Goal: Check status: Check status

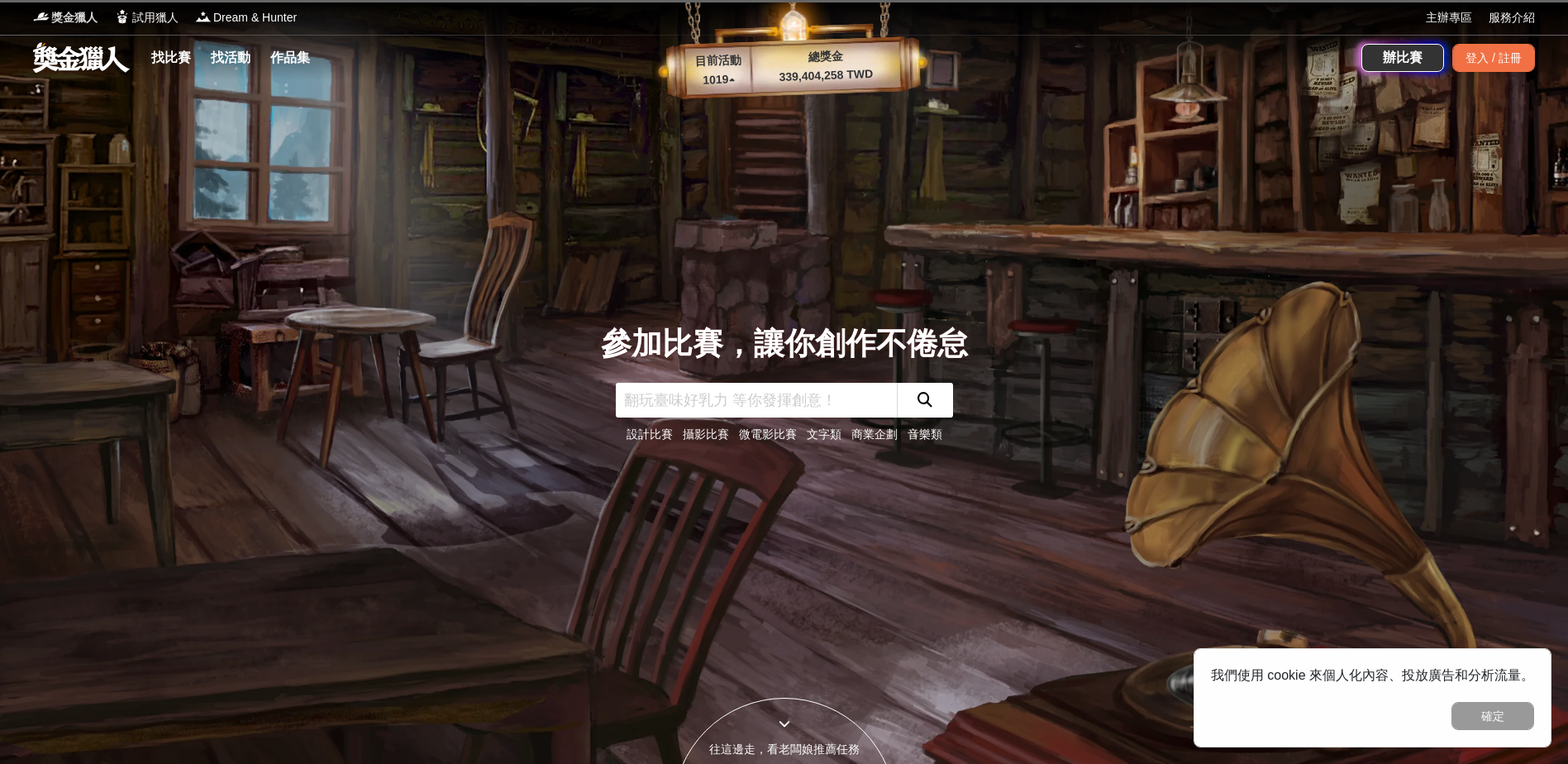
click at [55, 18] on span "獎金獵人" at bounding box center [74, 18] width 46 height 18
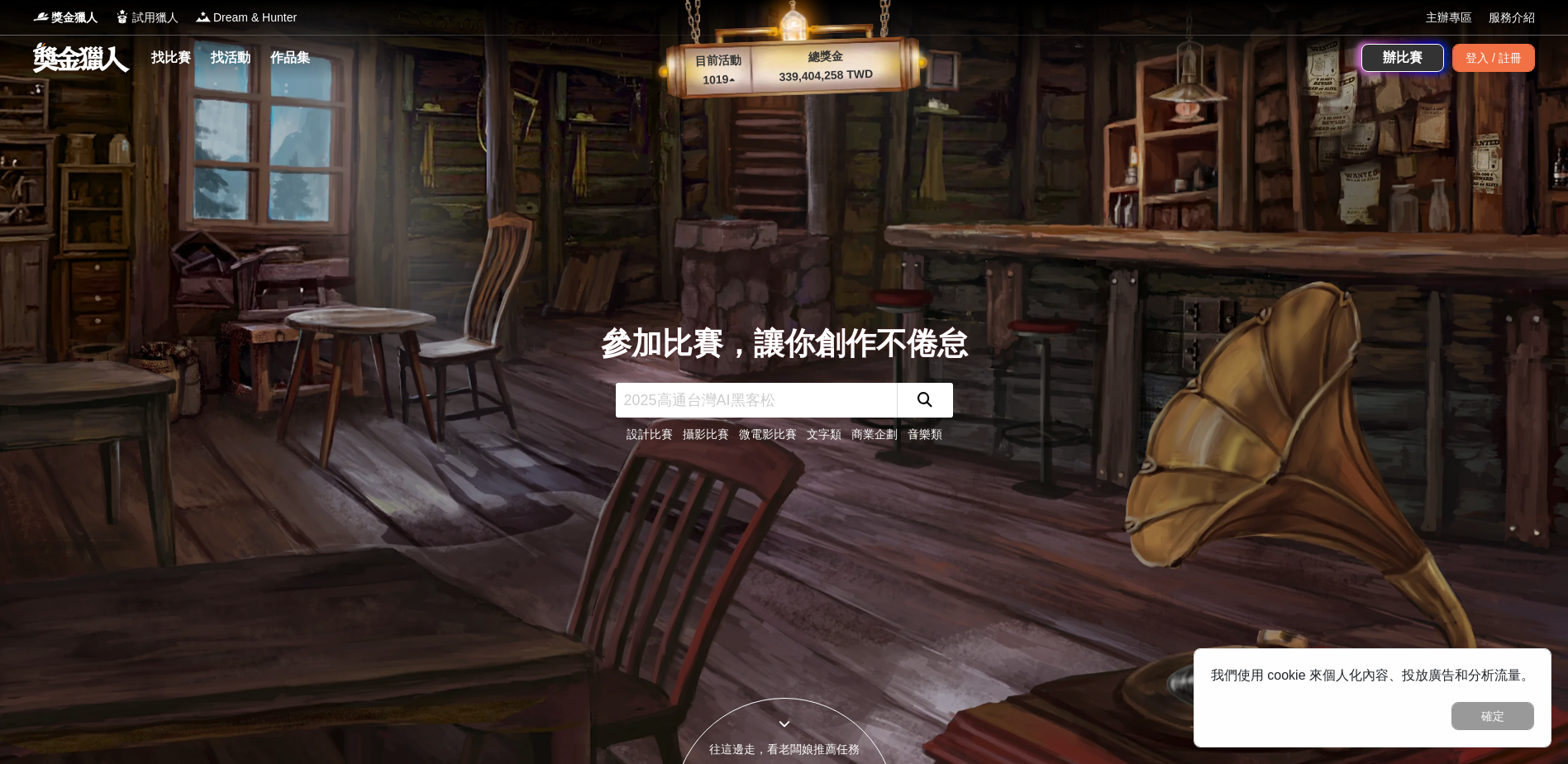
click at [1537, 66] on div "找比賽 找活動 作品集 辦比賽 登入 / 註冊" at bounding box center [784, 57] width 1568 height 46
click at [1521, 60] on div "登入 / 註冊" at bounding box center [1494, 58] width 83 height 28
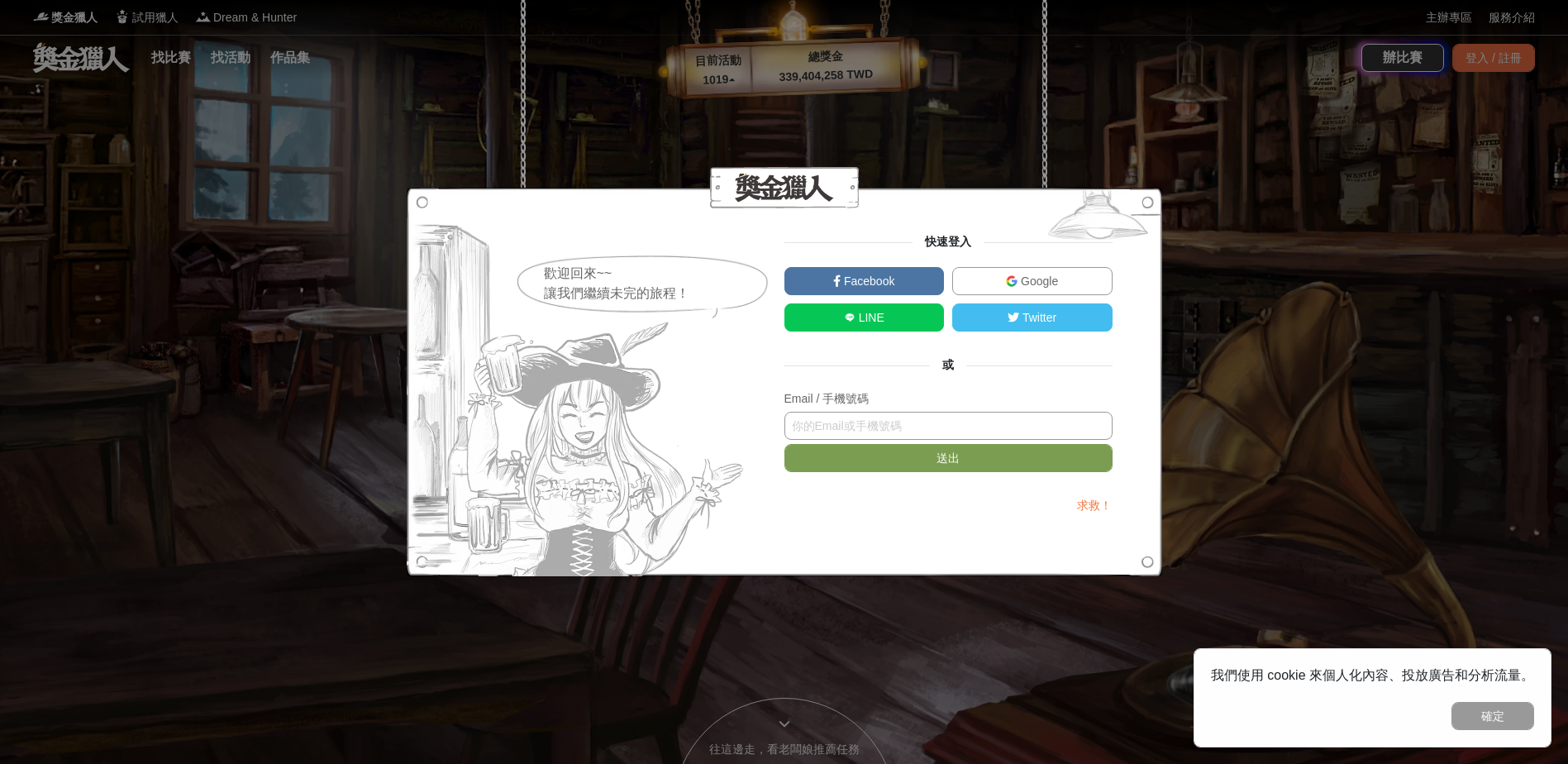
click at [981, 439] on input "text" at bounding box center [949, 426] width 328 height 28
type input "ㄊ"
type input "ㄍ"
click at [785, 444] on button "送出" at bounding box center [949, 459] width 328 height 28
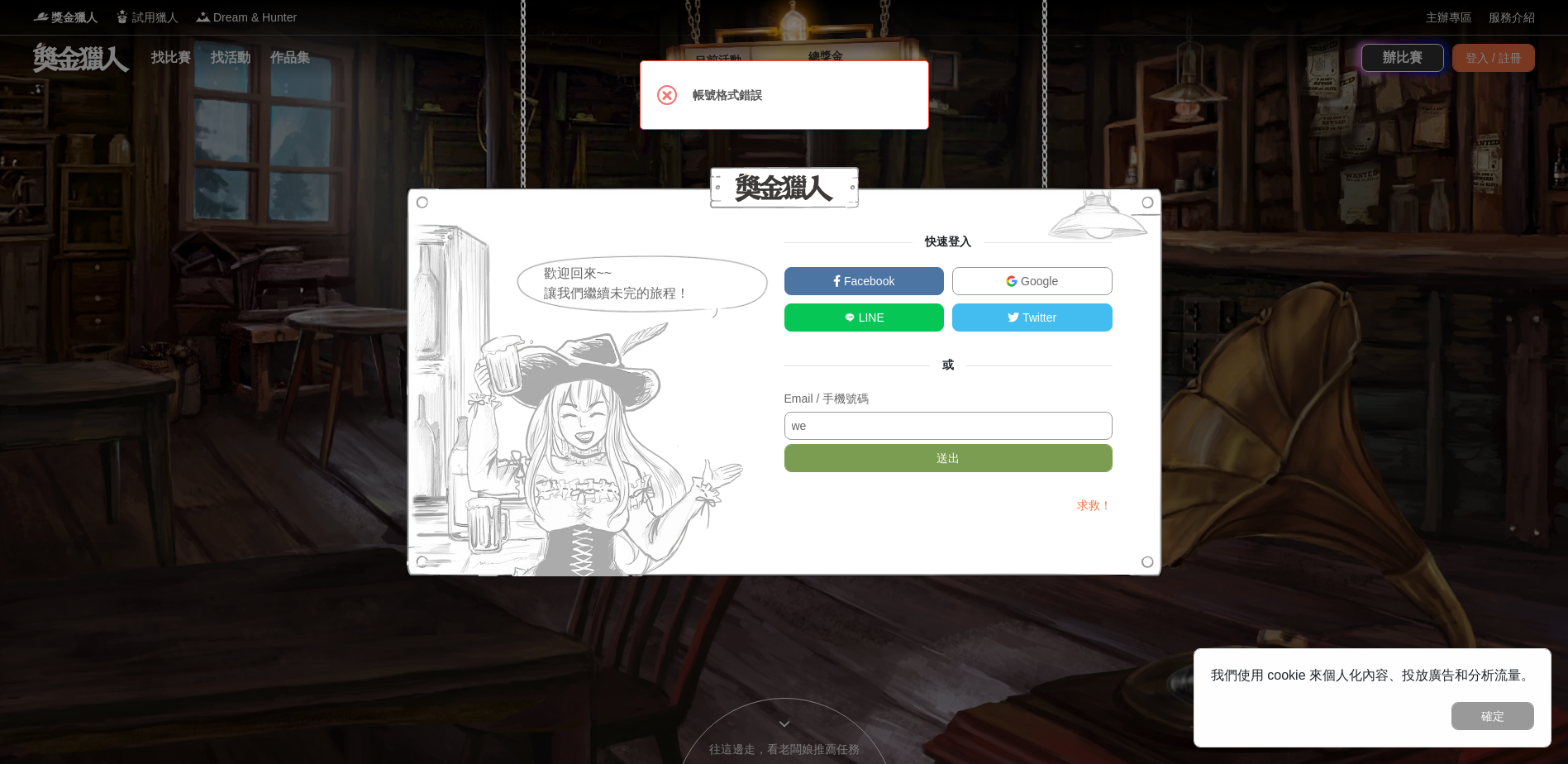
type input "[EMAIL_ADDRESS][DOMAIN_NAME]"
click at [945, 452] on button "送出" at bounding box center [949, 459] width 328 height 28
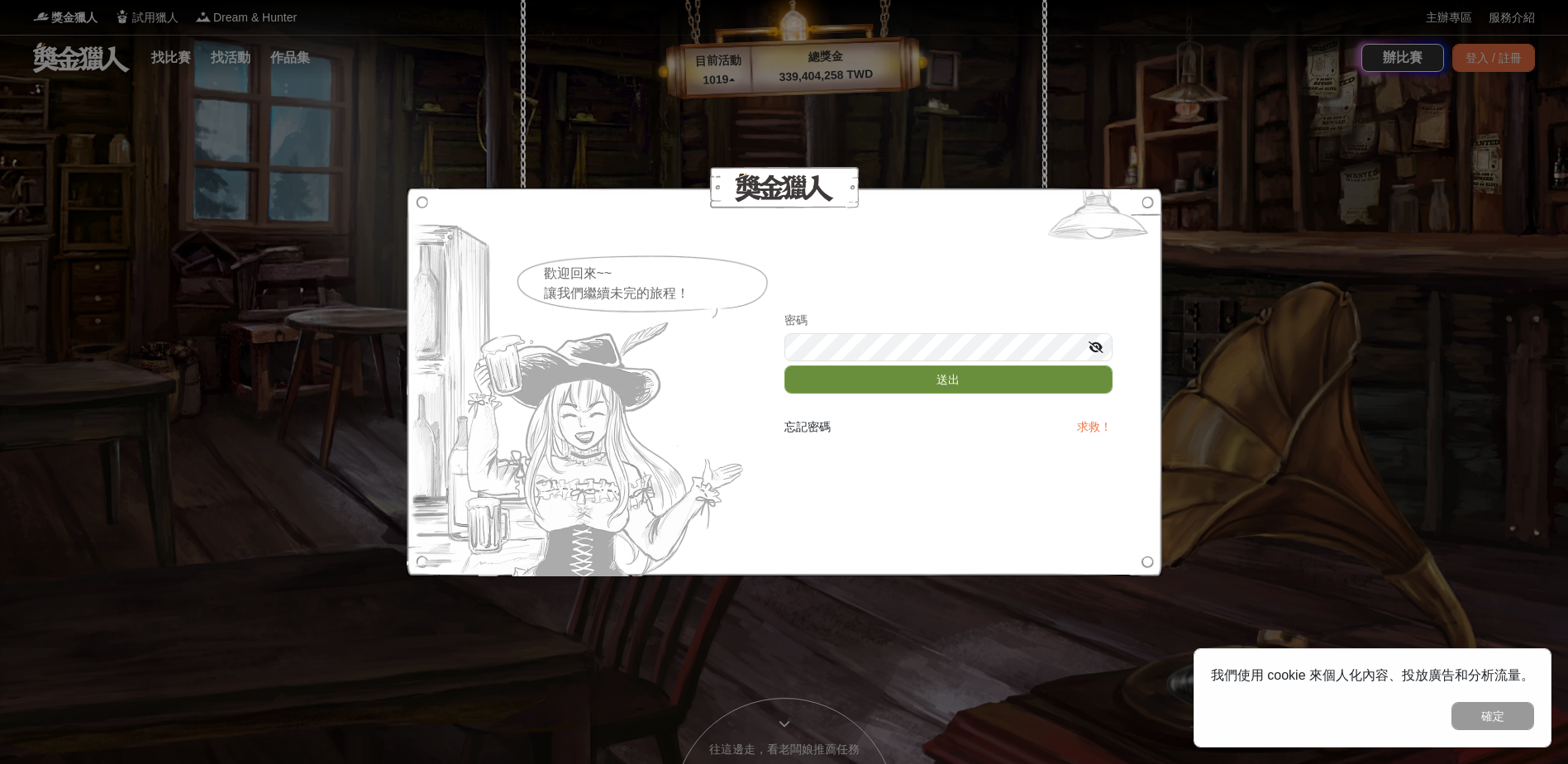
click at [925, 375] on button "送出" at bounding box center [949, 380] width 328 height 28
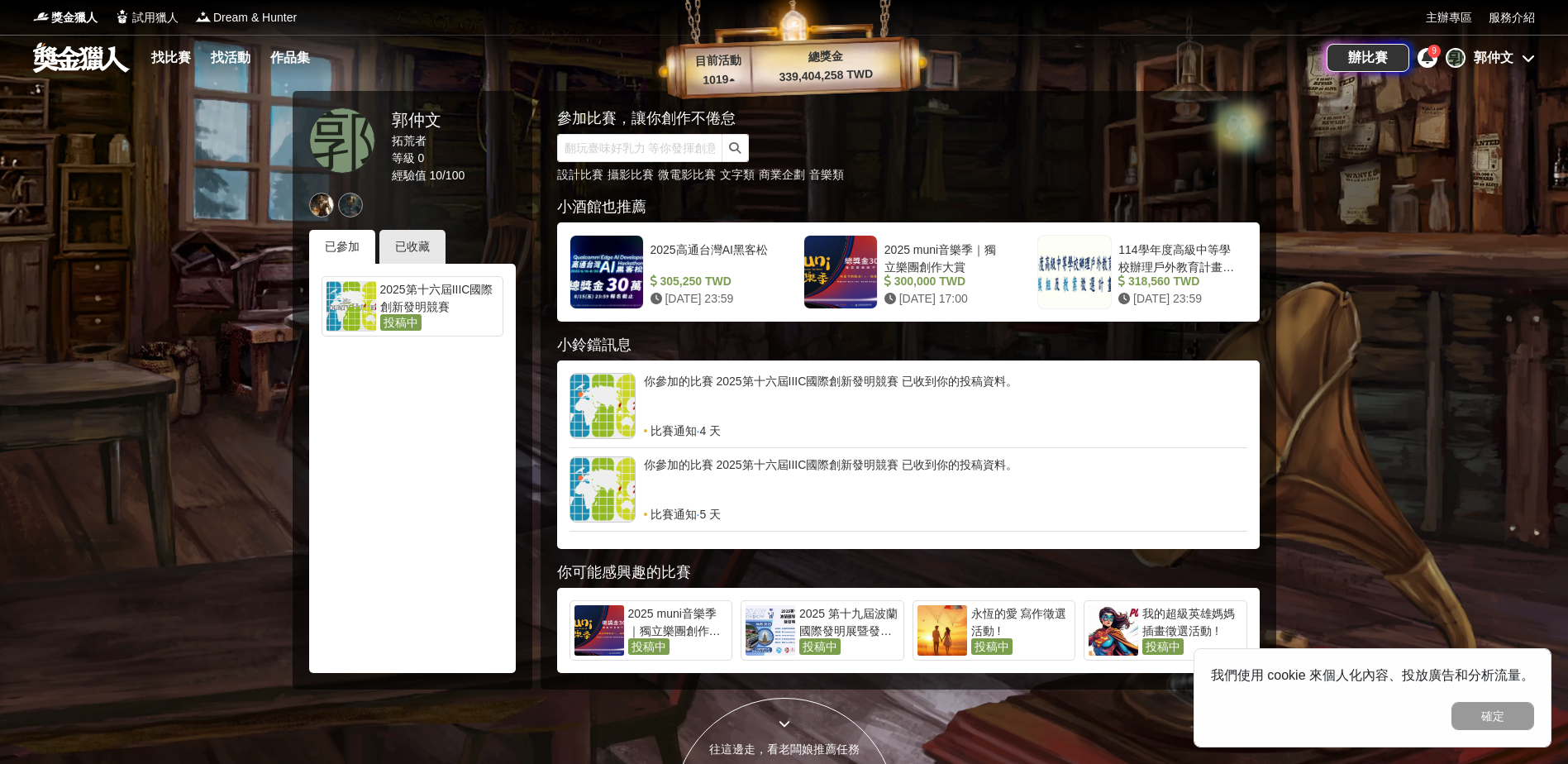
click at [1532, 64] on div "郭 郭仲文" at bounding box center [1490, 58] width 90 height 20
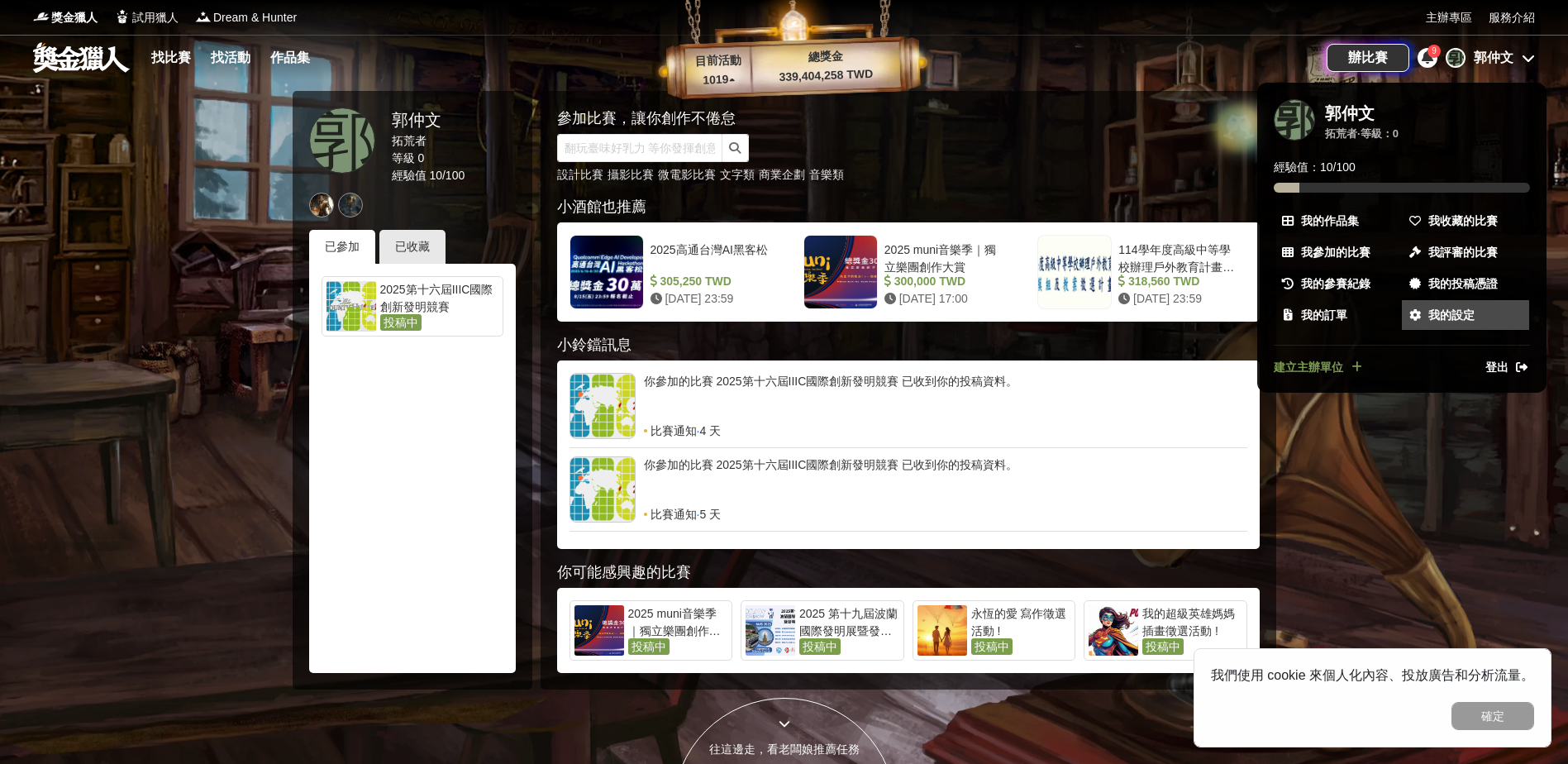
click at [1458, 319] on span "我的設定" at bounding box center [1451, 315] width 46 height 18
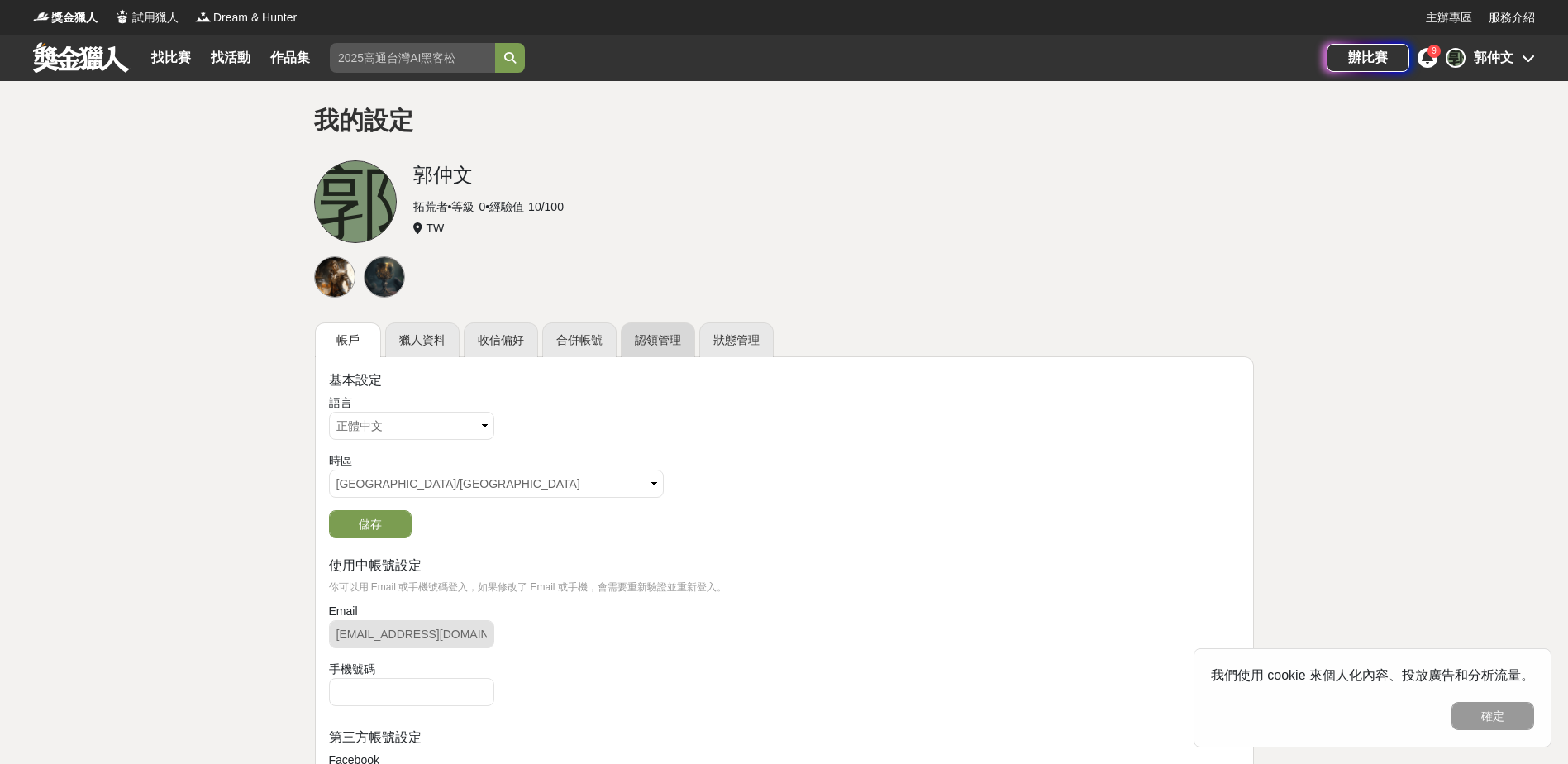
click at [654, 331] on link "認領管理" at bounding box center [658, 339] width 74 height 34
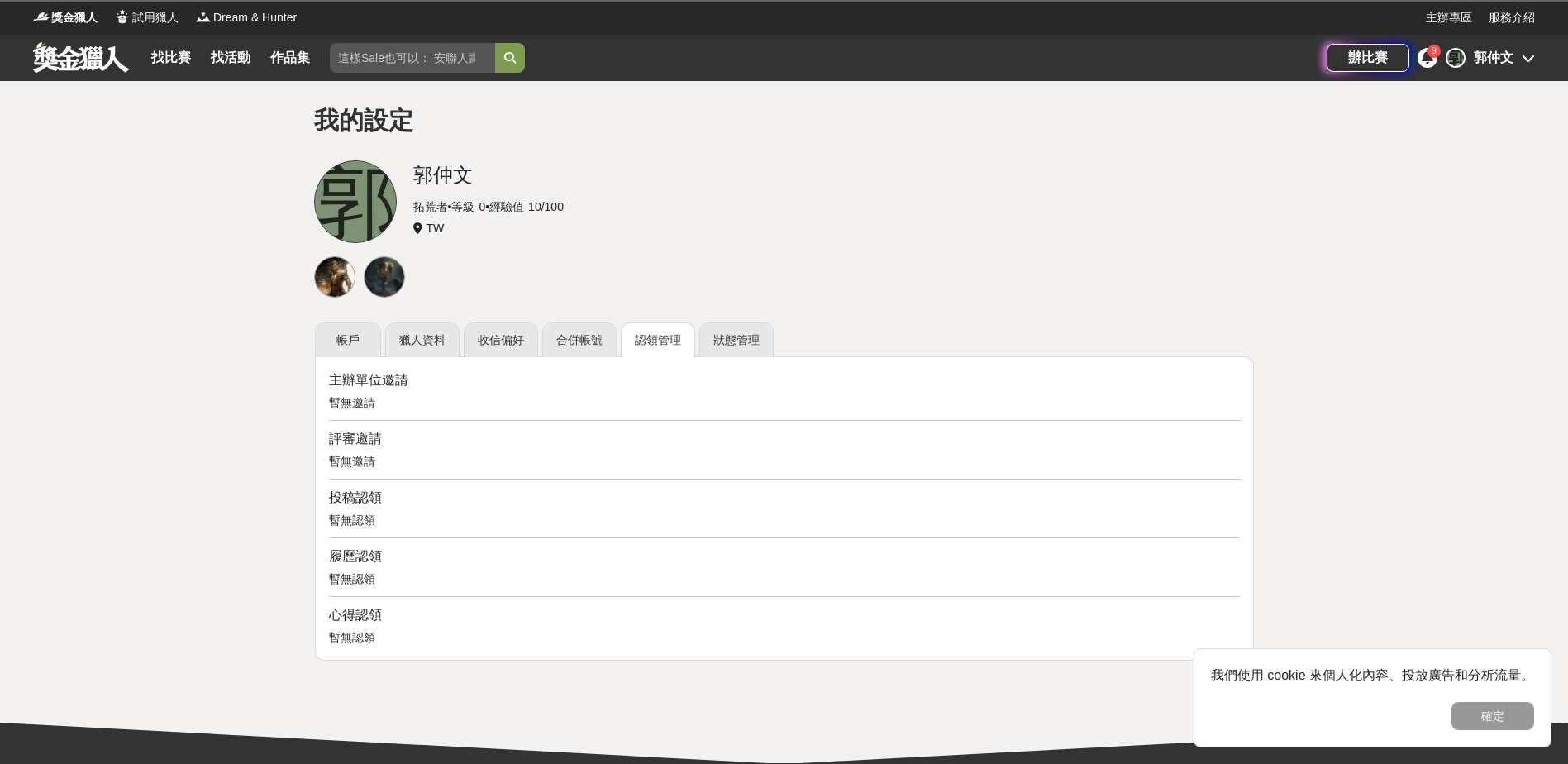
click at [364, 594] on div "主辦單位邀請 暫無邀請 評審邀請 暫無邀請 投稿認領 暫無認領 履歷認領 暫無認領 心得認領 暫無認領" at bounding box center [784, 509] width 911 height 276
click at [377, 539] on div "主辦單位邀請 暫無邀請 評審邀請 暫無邀請 投稿認領 暫無認領 履歷認領 暫無認領 心得認領 暫無認領" at bounding box center [784, 509] width 911 height 276
click at [377, 495] on div "投稿認領" at bounding box center [784, 498] width 911 height 20
click at [1516, 723] on button "確定" at bounding box center [1493, 716] width 83 height 28
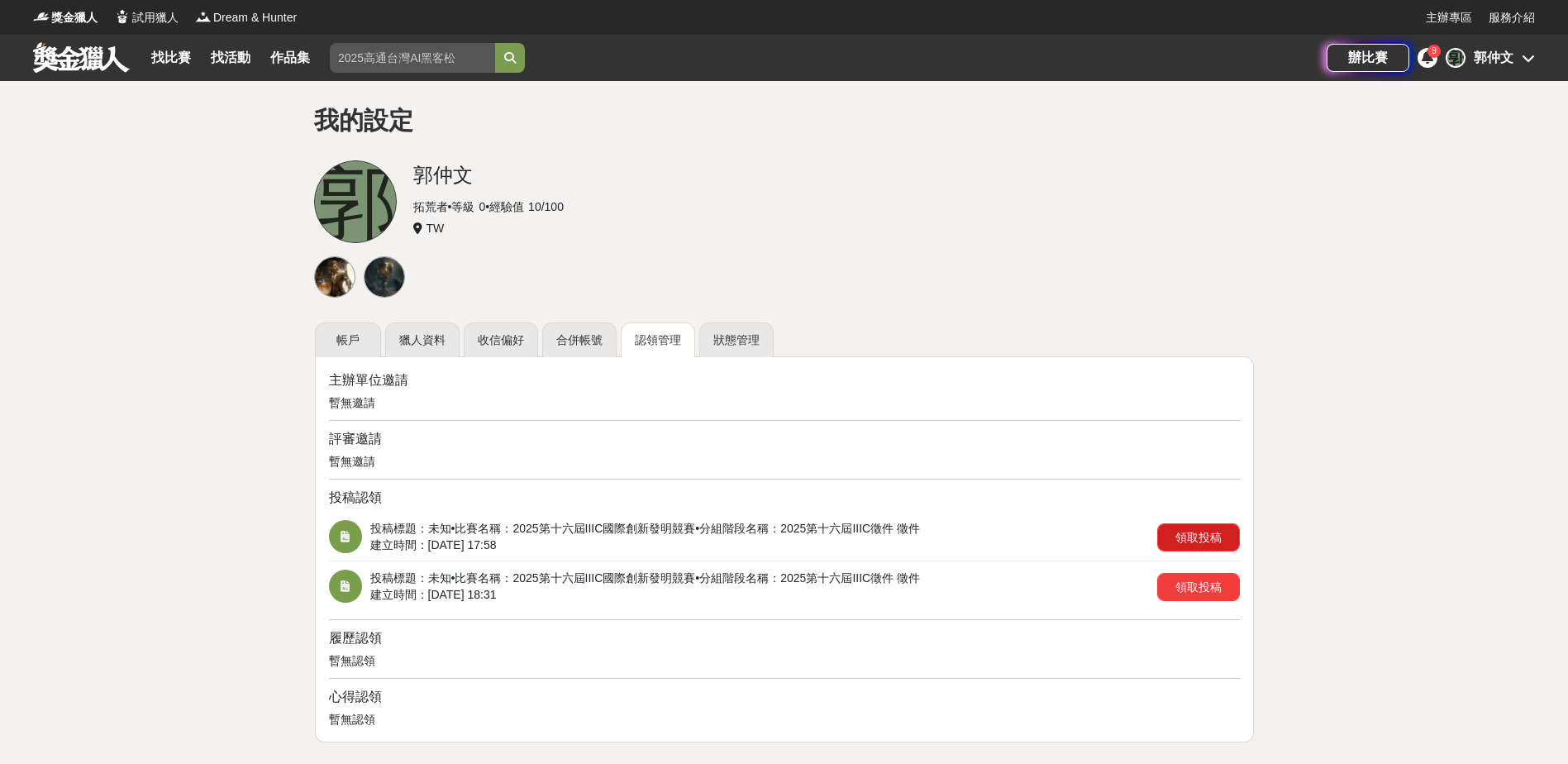
click at [1180, 534] on button "領取投稿" at bounding box center [1198, 537] width 83 height 28
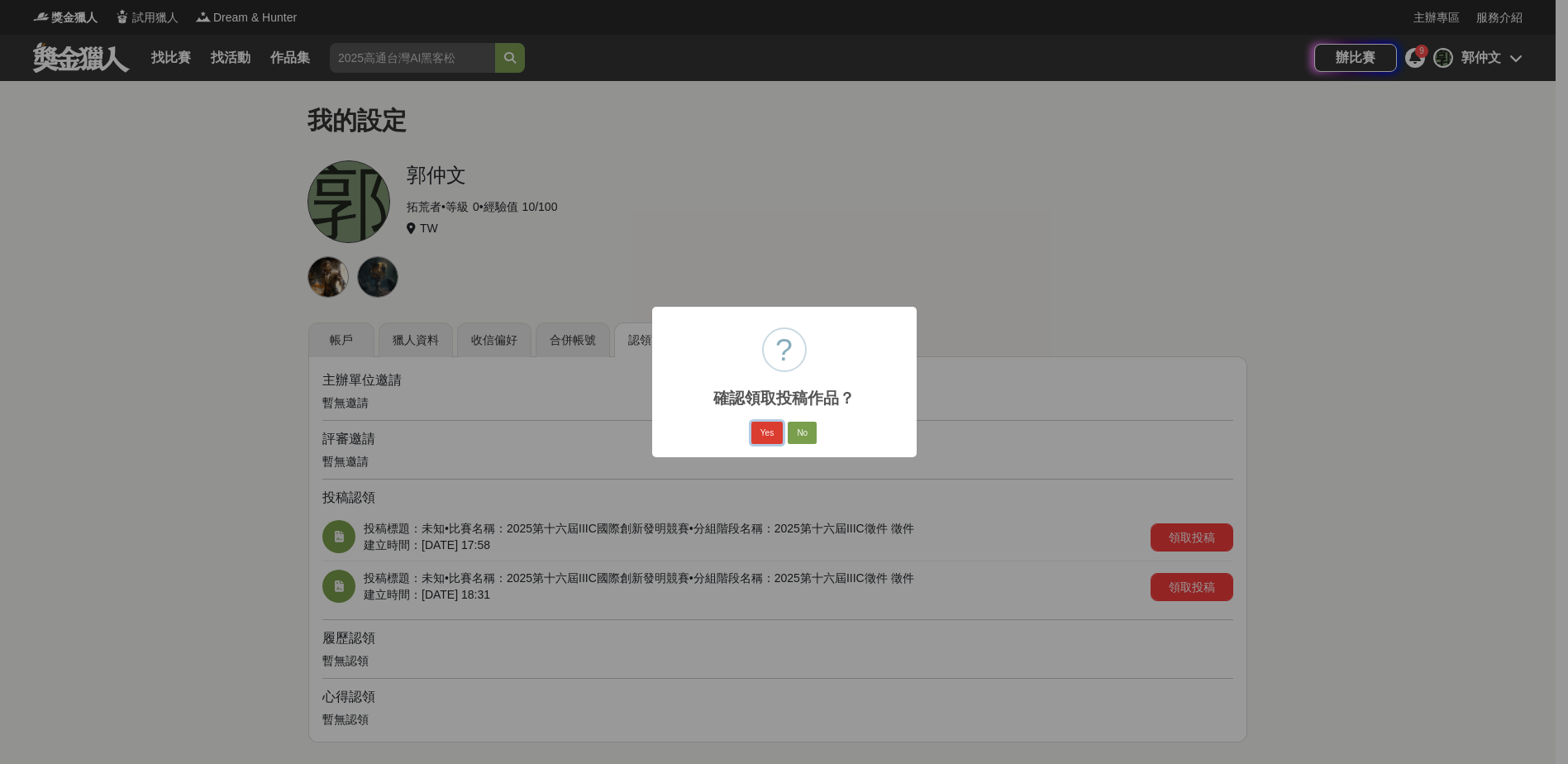
click at [766, 432] on button "Yes" at bounding box center [767, 433] width 32 height 23
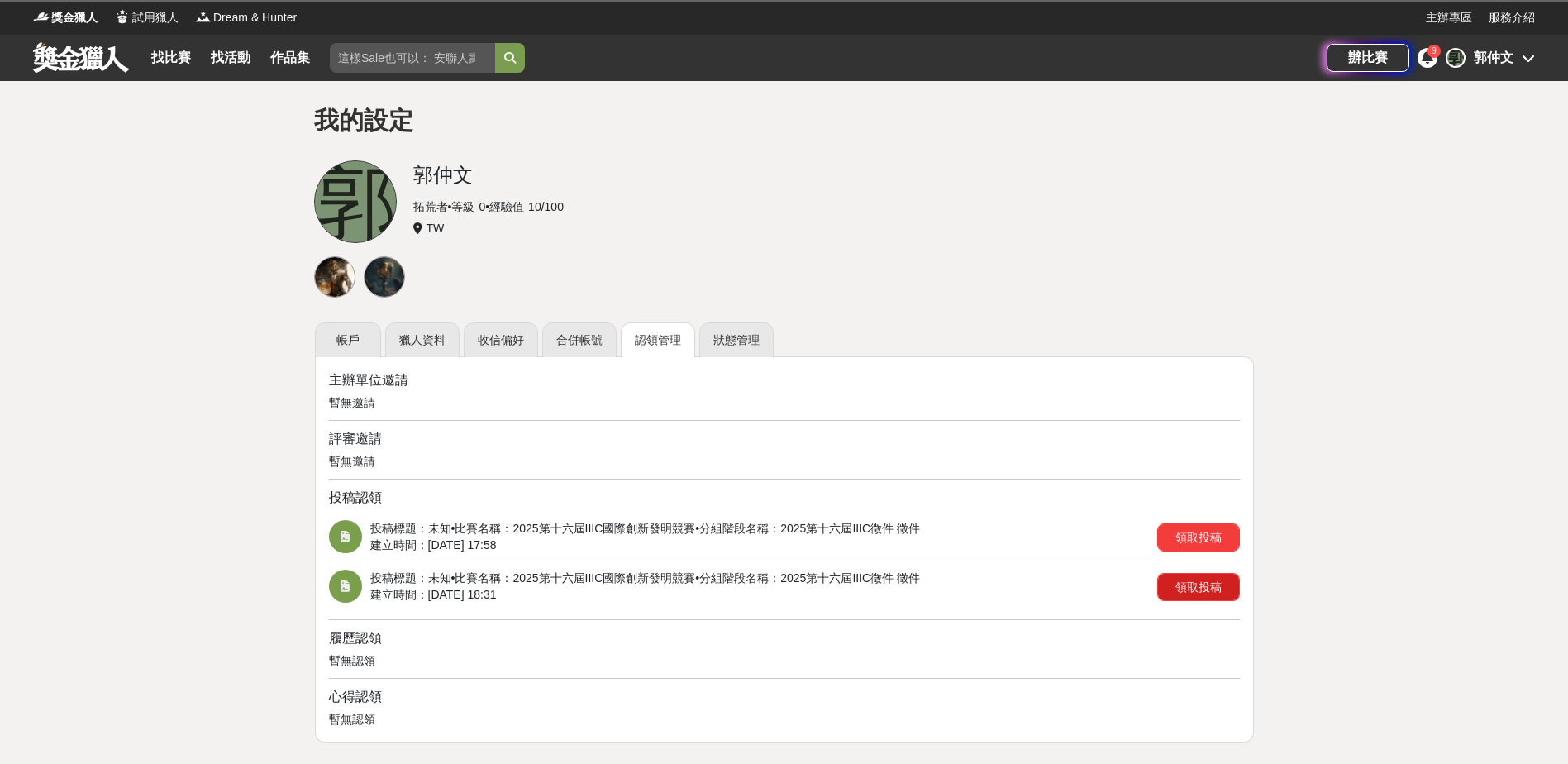
click at [1199, 587] on button "領取投稿" at bounding box center [1198, 587] width 83 height 28
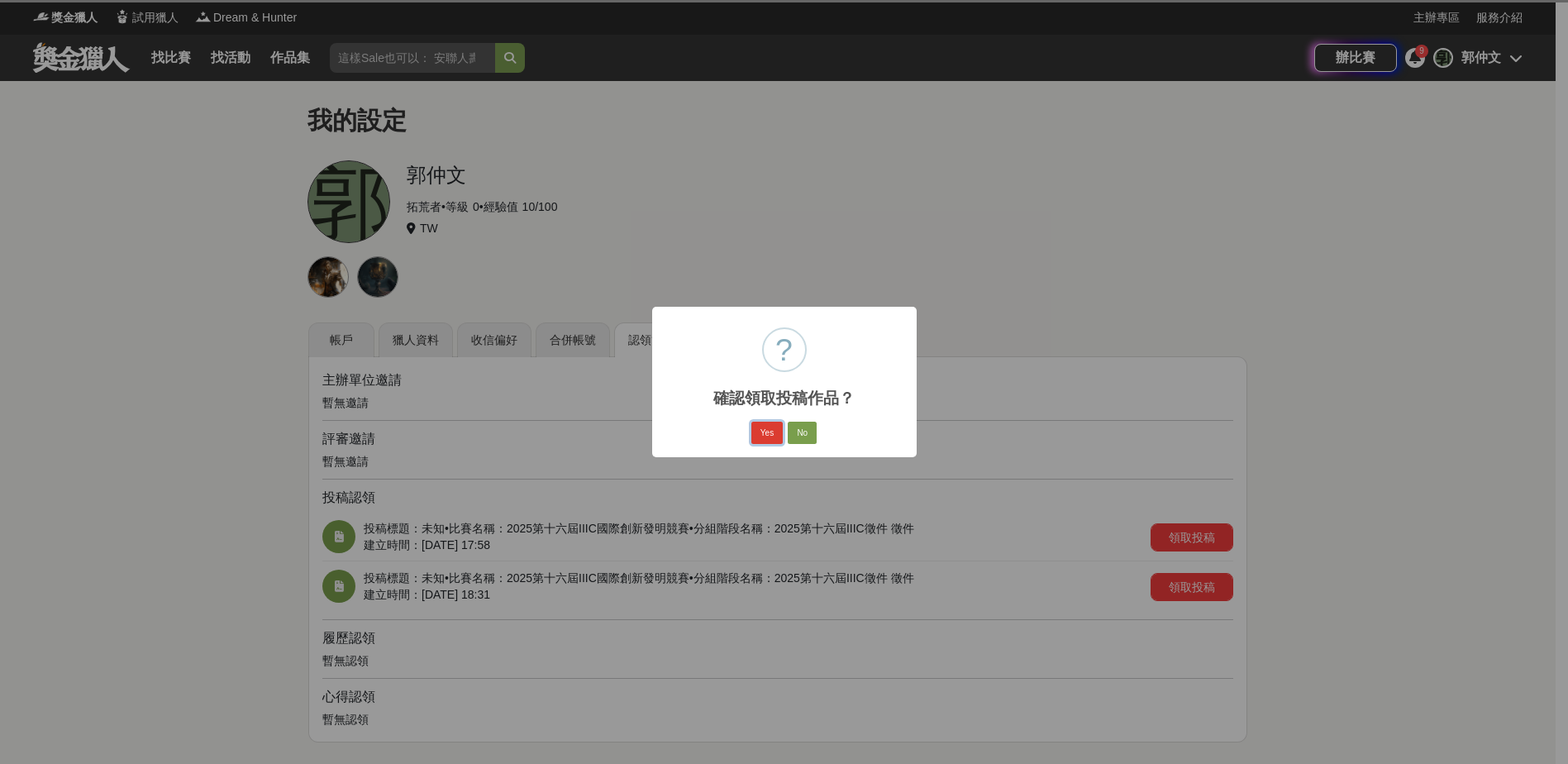
click at [757, 434] on button "Yes" at bounding box center [767, 433] width 32 height 23
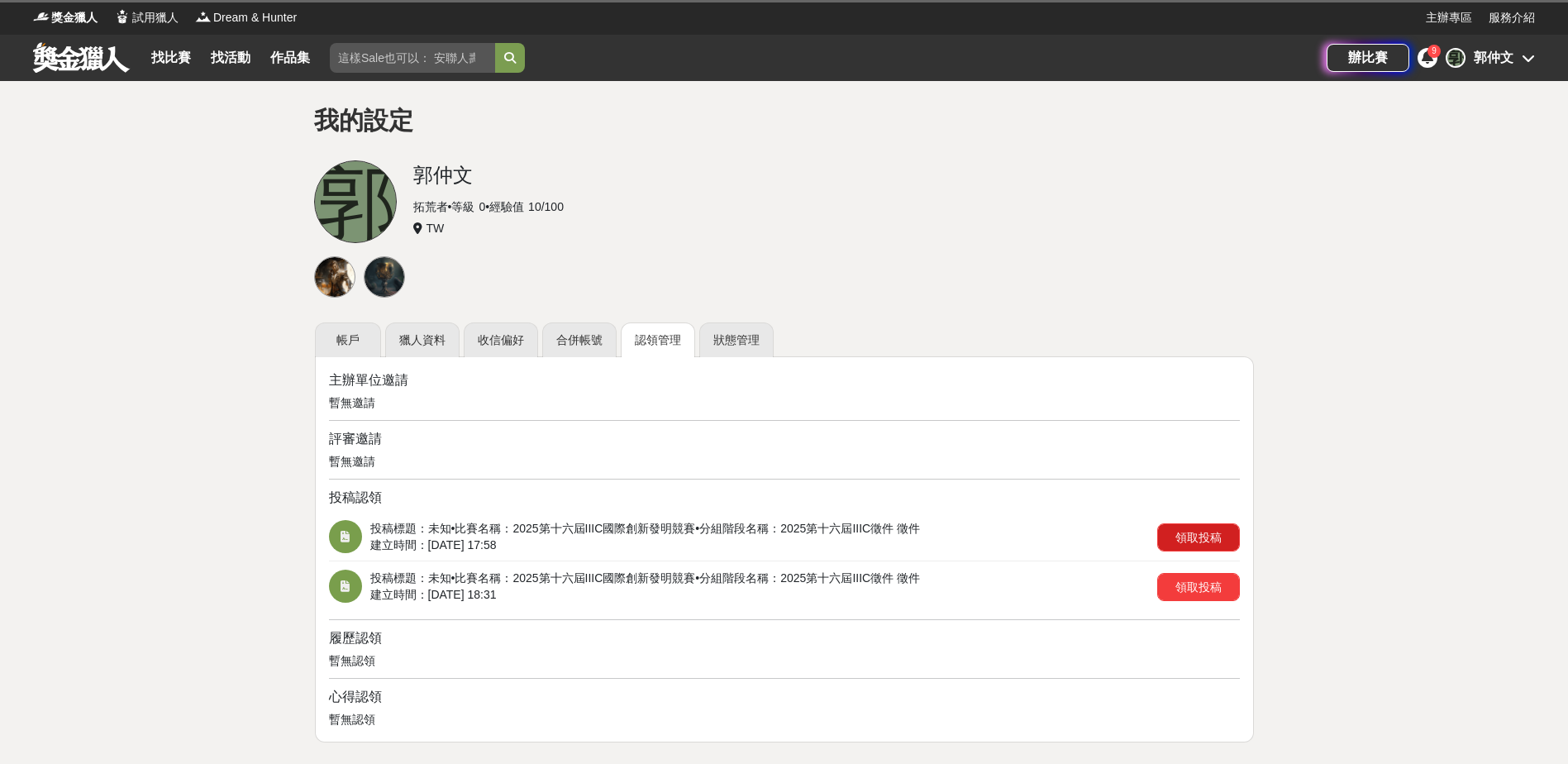
click at [1186, 532] on button "領取投稿" at bounding box center [1198, 537] width 83 height 28
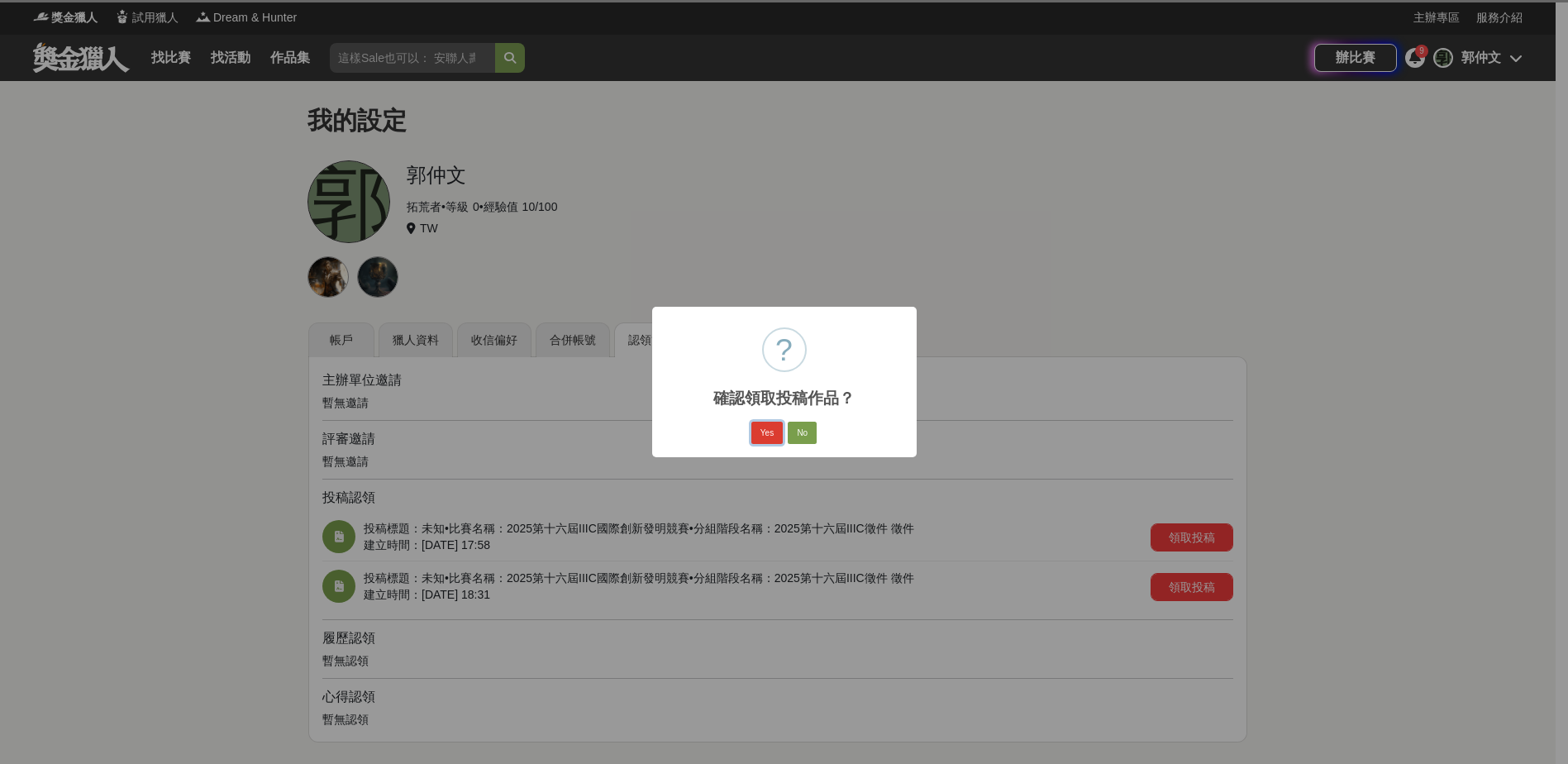
click at [762, 433] on button "Yes" at bounding box center [767, 433] width 32 height 23
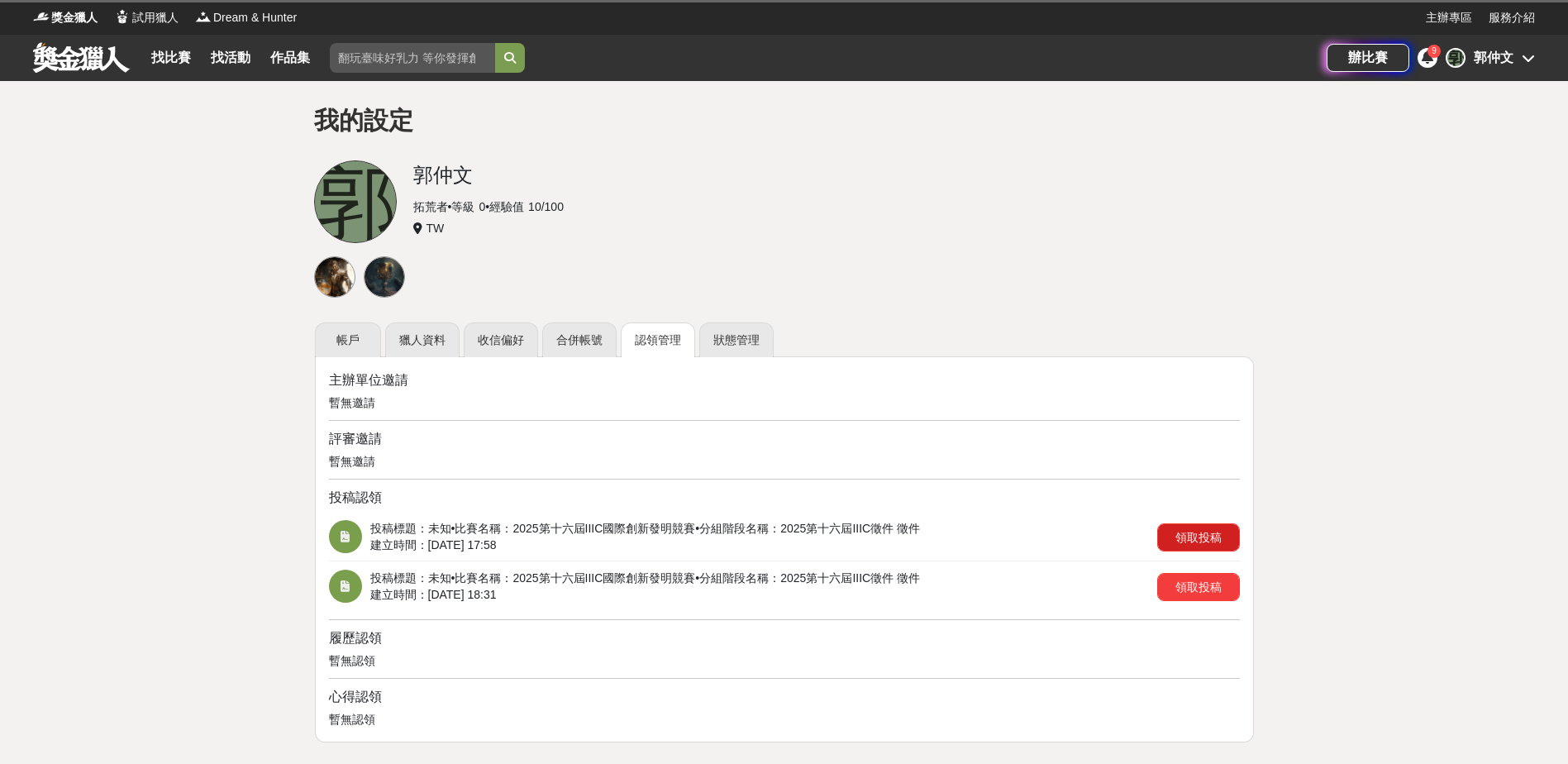
click at [1178, 539] on button "領取投稿" at bounding box center [1198, 537] width 83 height 28
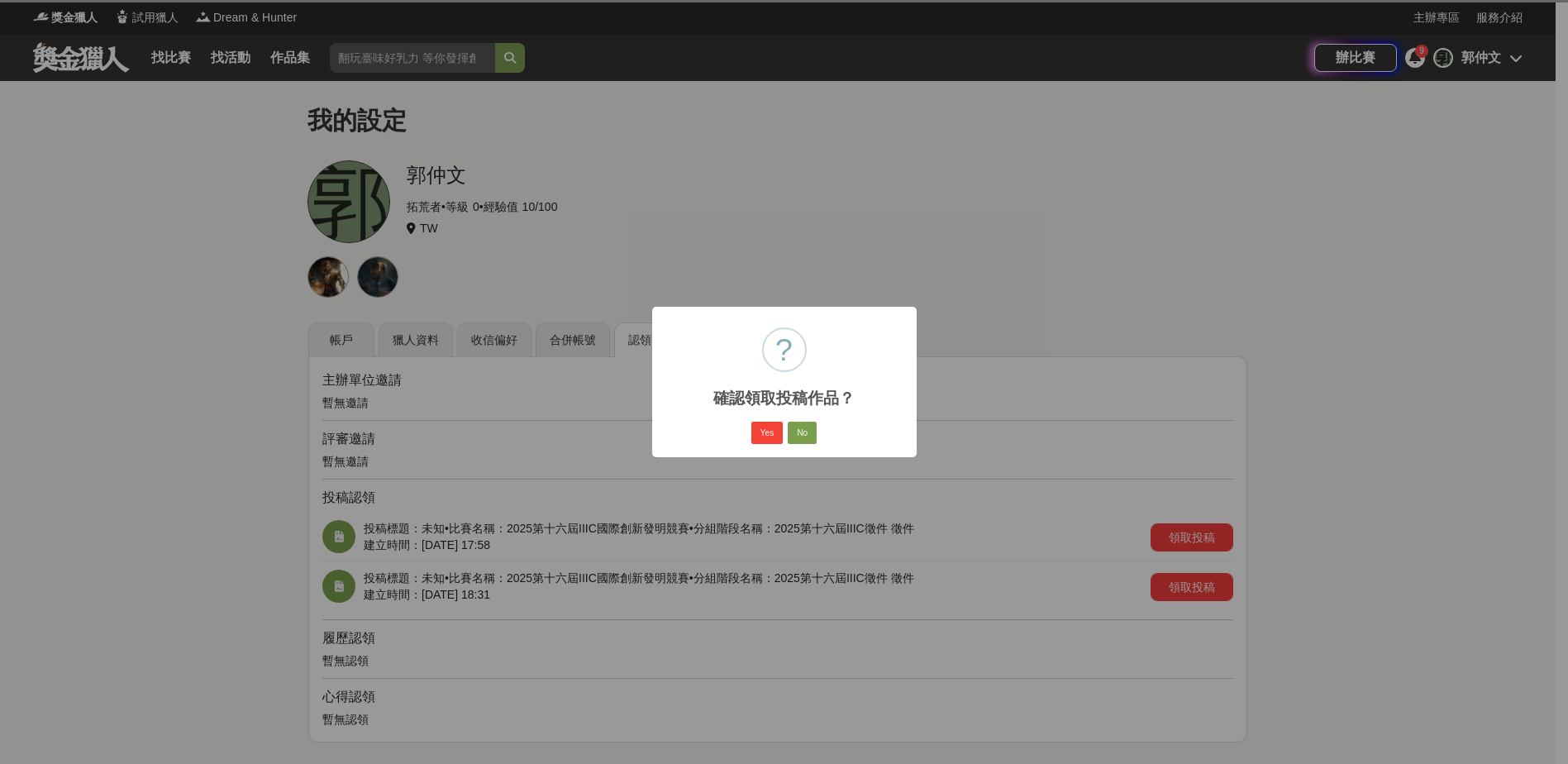
click at [824, 540] on div "× ? 確認領取投稿作品？ Yes No No" at bounding box center [784, 382] width 1568 height 764
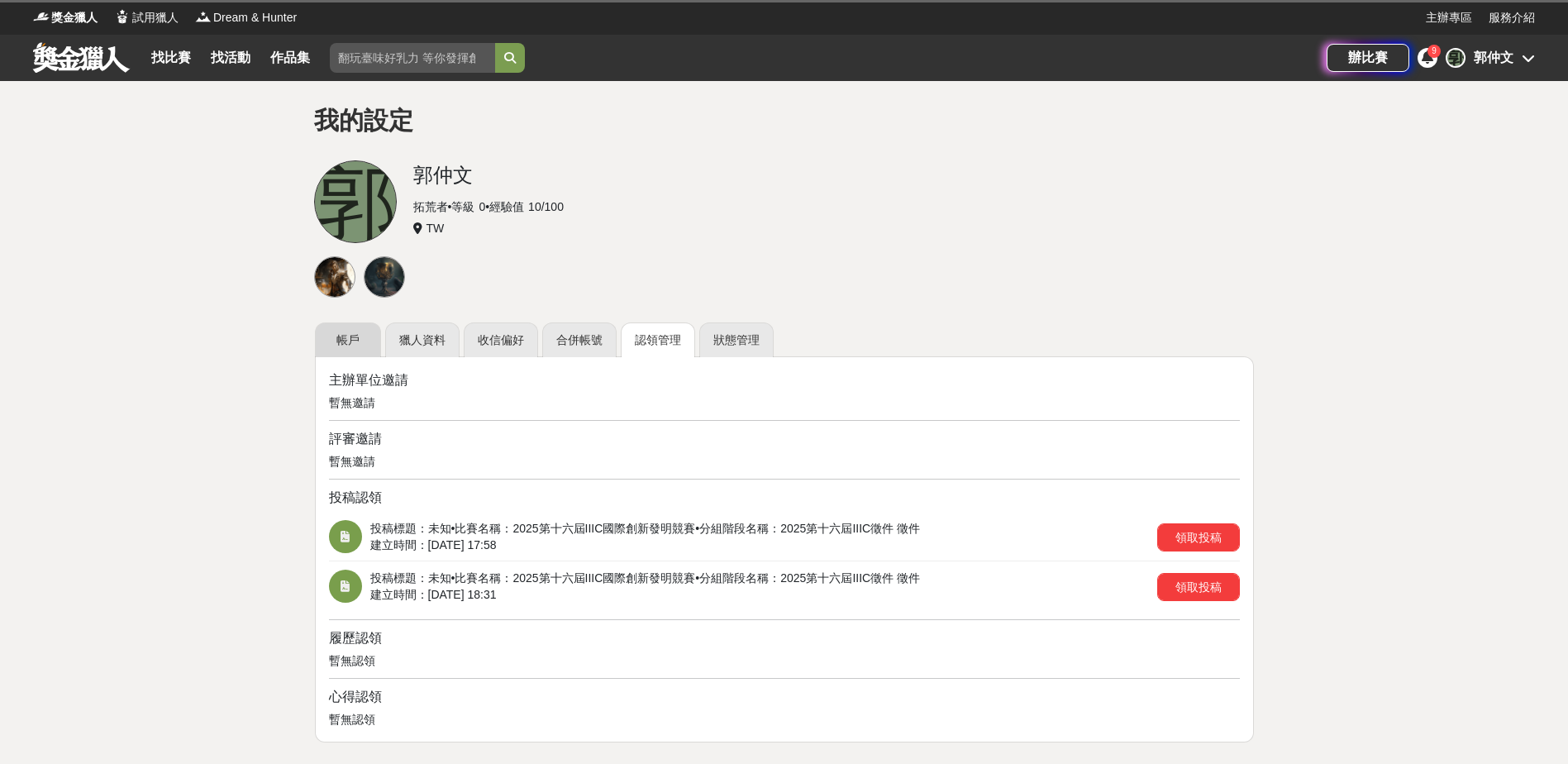
click at [328, 339] on link "帳戶" at bounding box center [347, 339] width 66 height 34
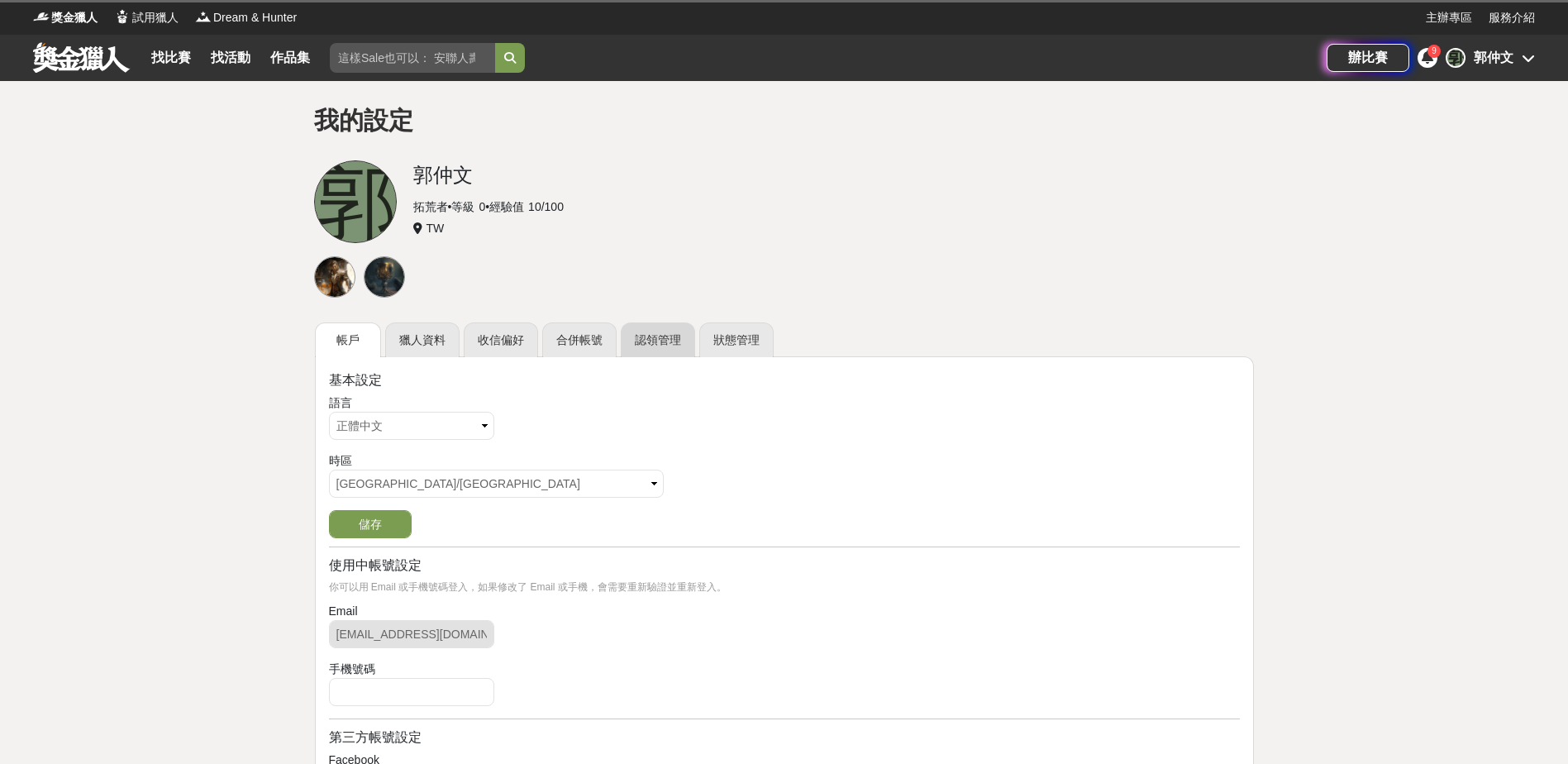
click at [634, 334] on link "認領管理" at bounding box center [658, 339] width 74 height 34
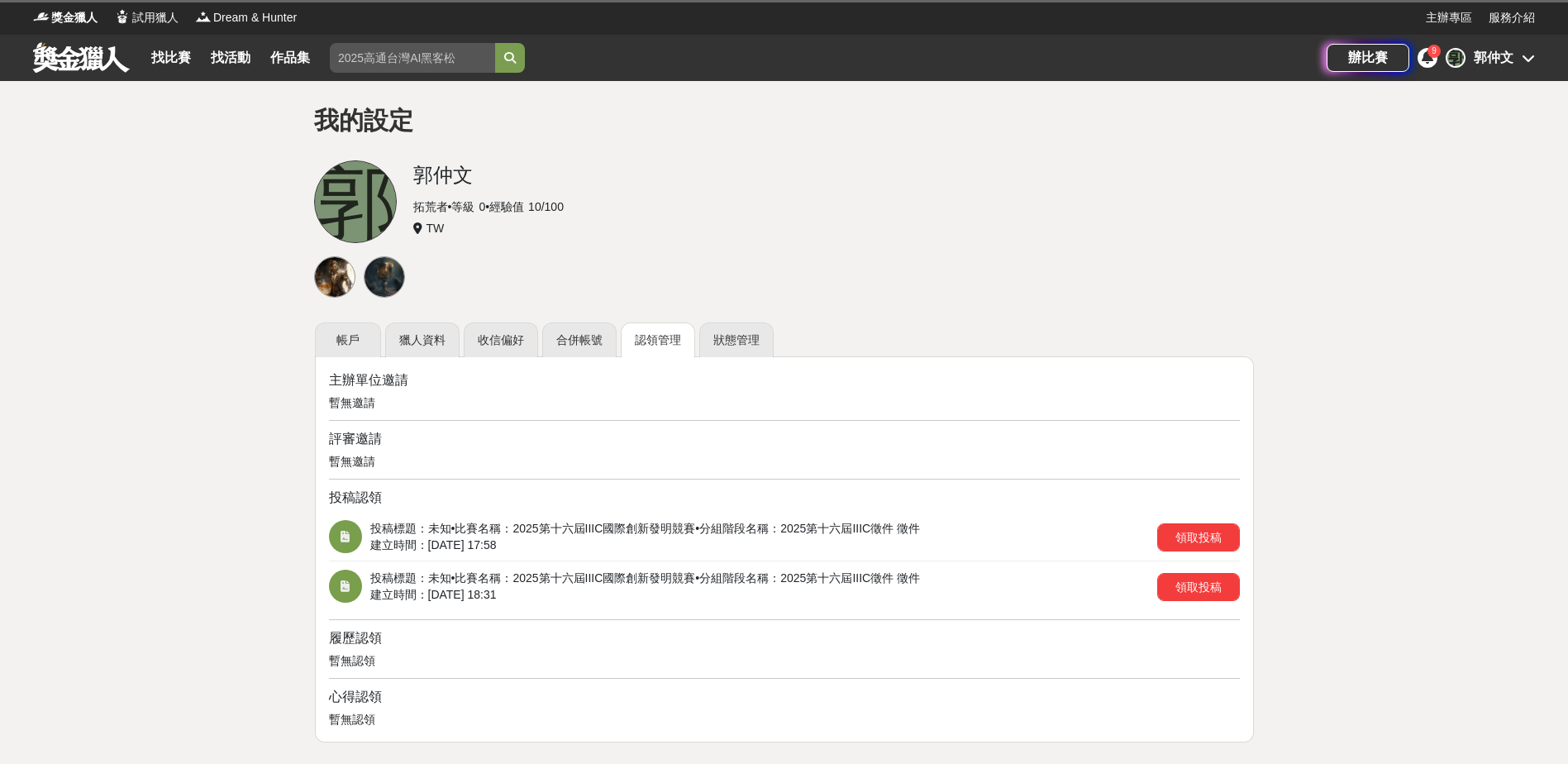
click at [638, 336] on link "認領管理" at bounding box center [658, 339] width 74 height 34
click at [701, 330] on link "狀態管理" at bounding box center [736, 339] width 74 height 34
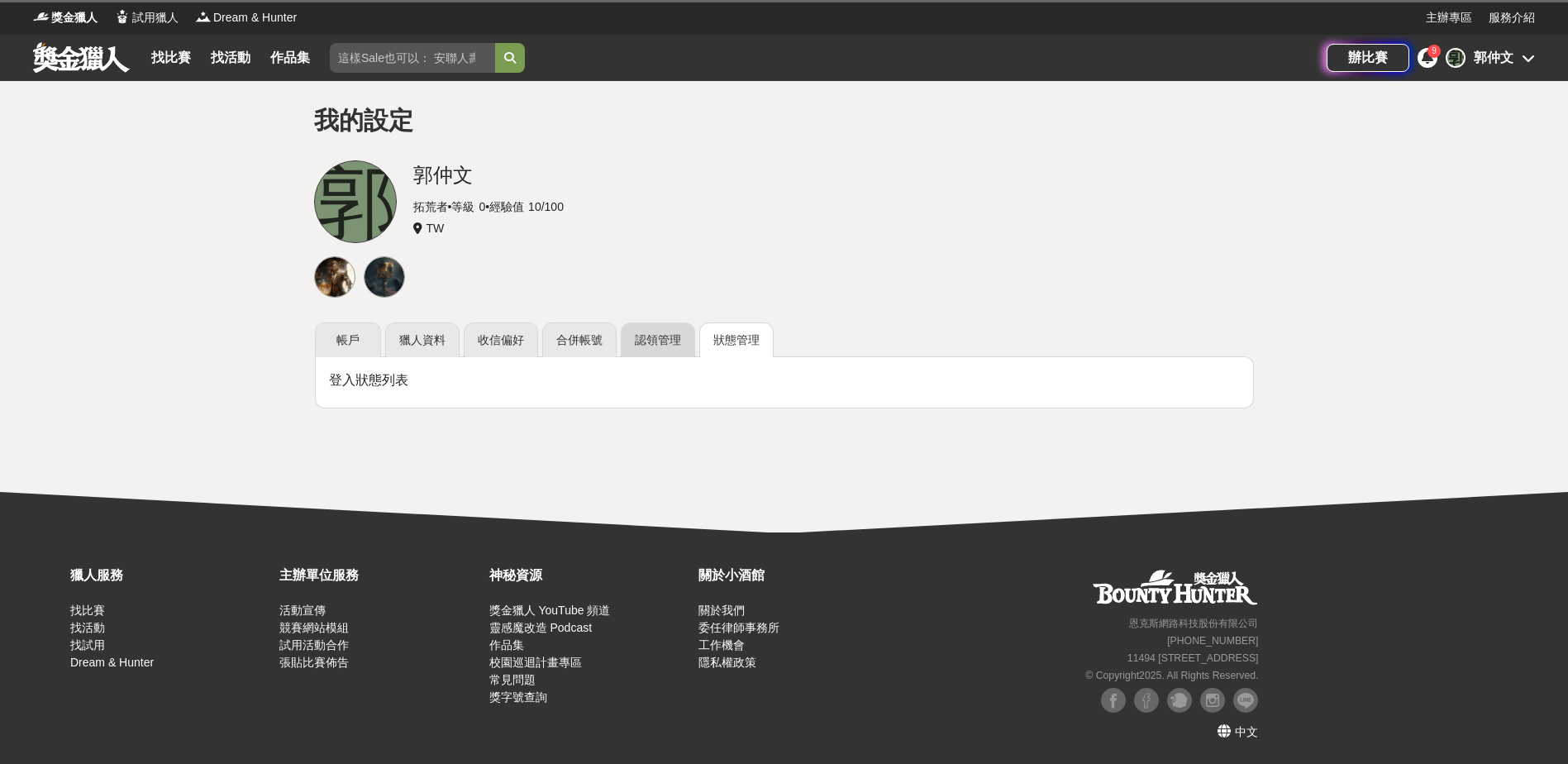
click at [625, 339] on link "認領管理" at bounding box center [658, 339] width 74 height 34
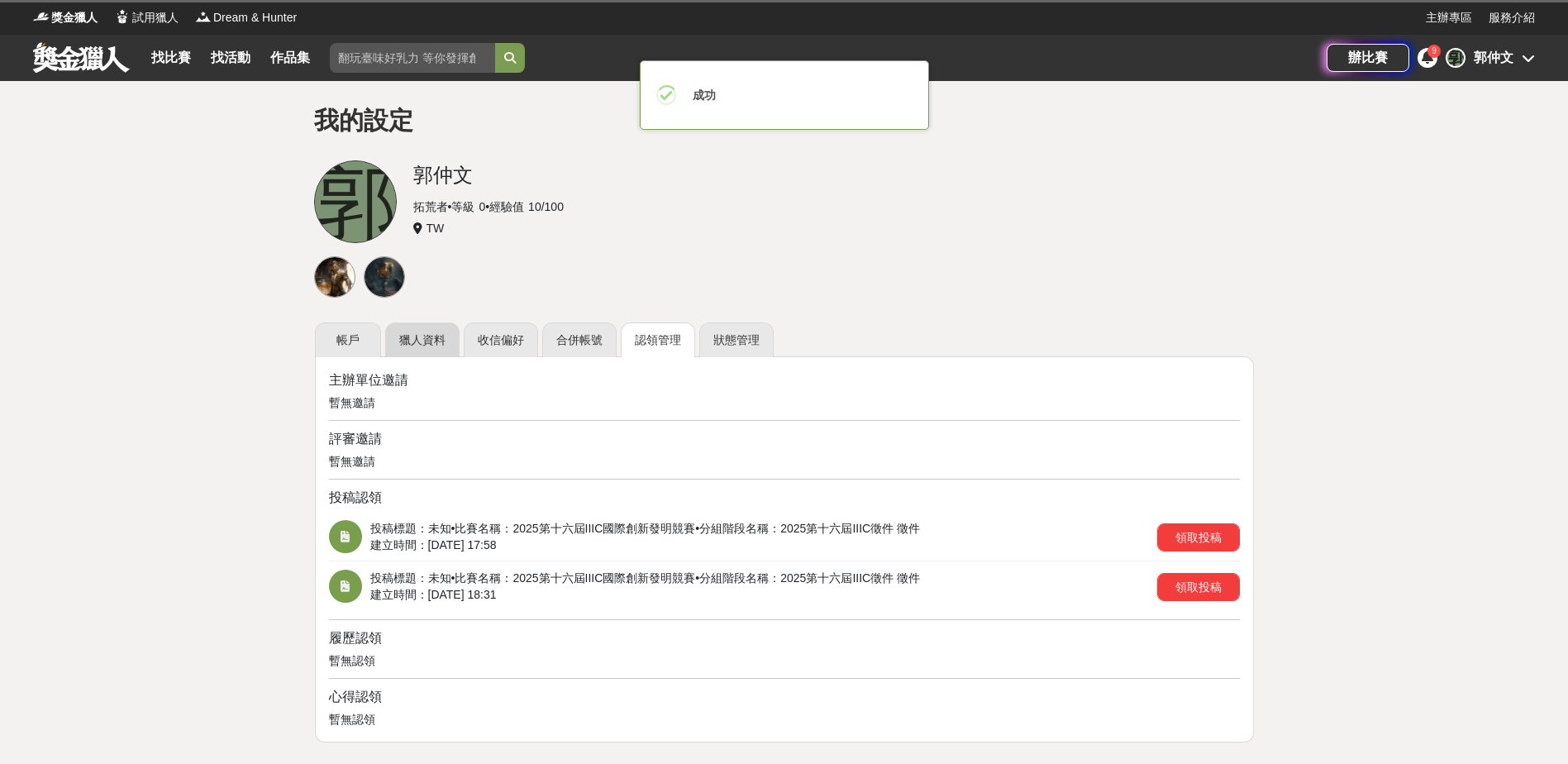
click at [397, 339] on link "獵人資料" at bounding box center [422, 339] width 74 height 34
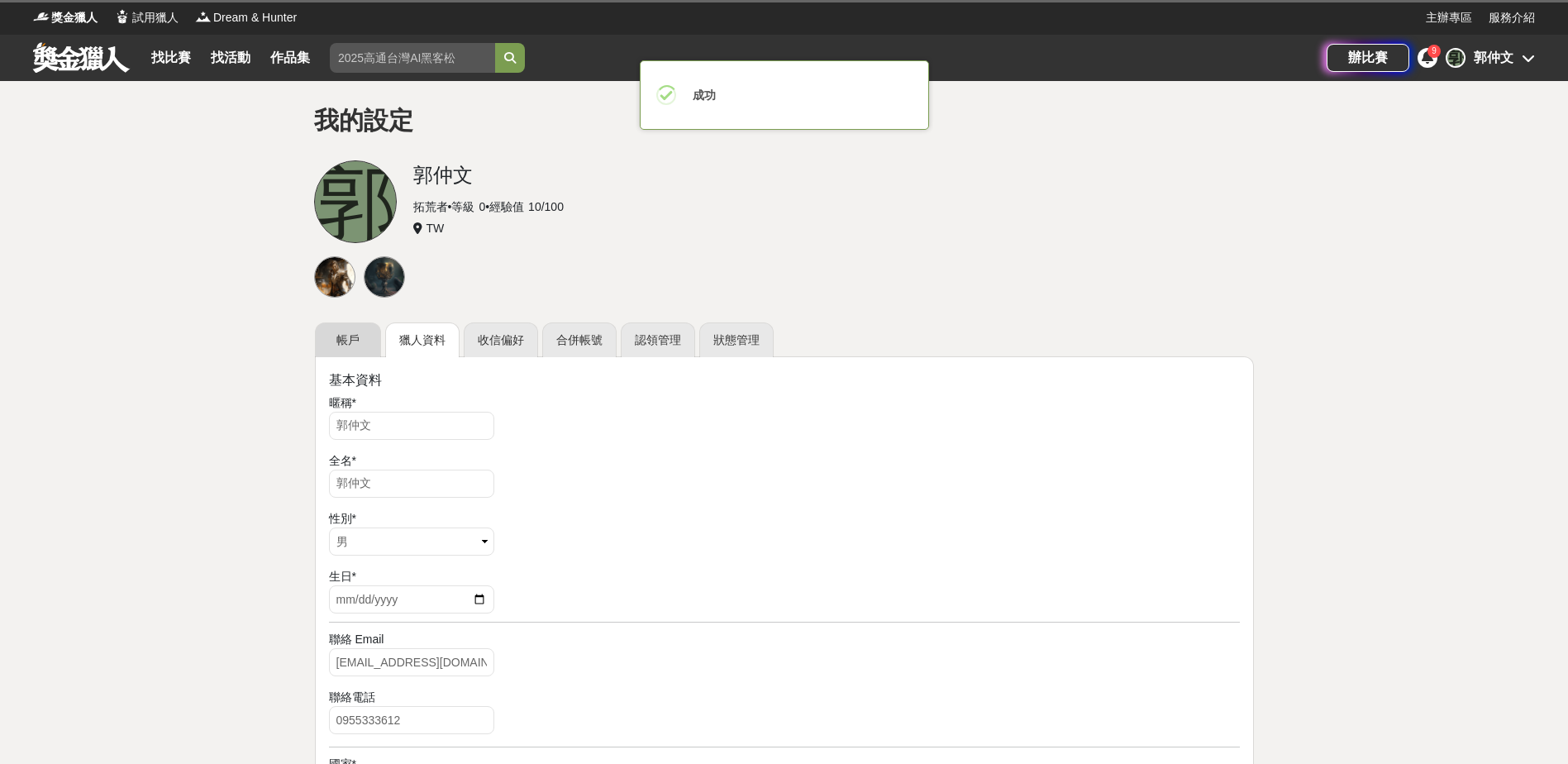
click at [366, 337] on link "帳戶" at bounding box center [347, 339] width 66 height 34
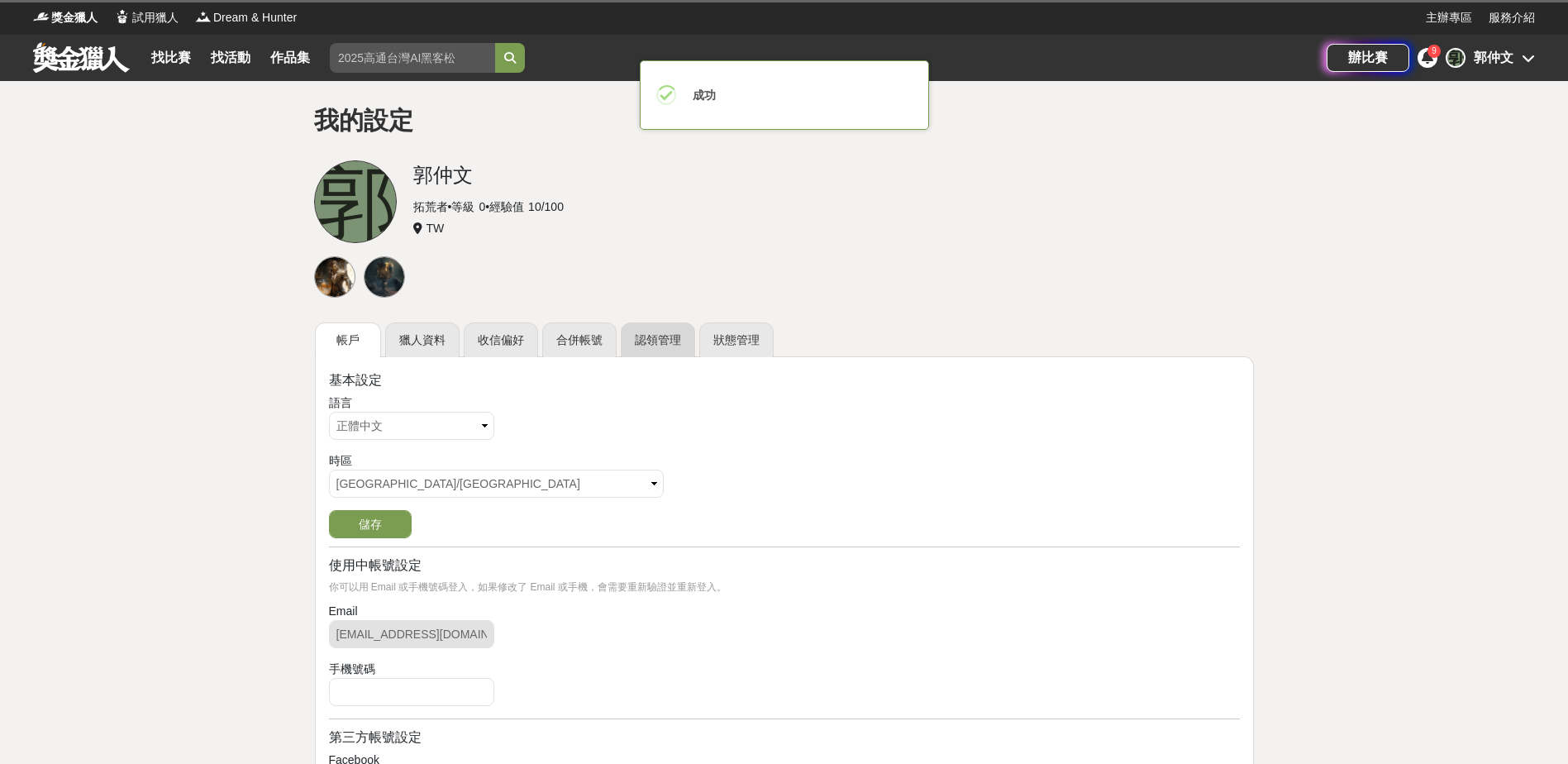
click at [657, 342] on link "認領管理" at bounding box center [658, 339] width 74 height 34
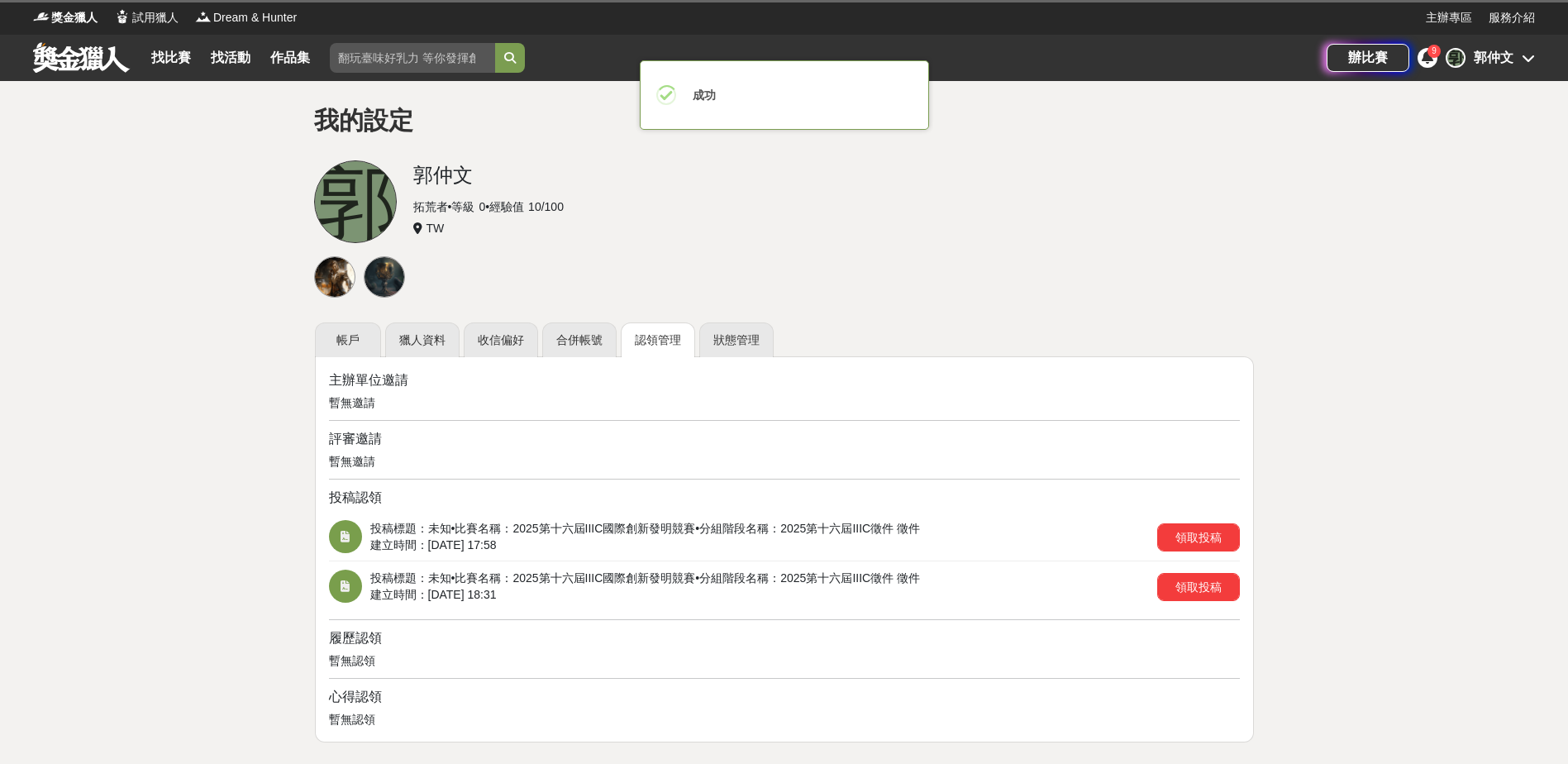
click at [725, 92] on div "× 成功 OK No Cancel" at bounding box center [785, 95] width 290 height 69
click at [725, 94] on div "× 成功 OK No Cancel" at bounding box center [785, 95] width 290 height 69
click at [75, 20] on span "獎金獵人" at bounding box center [74, 18] width 46 height 18
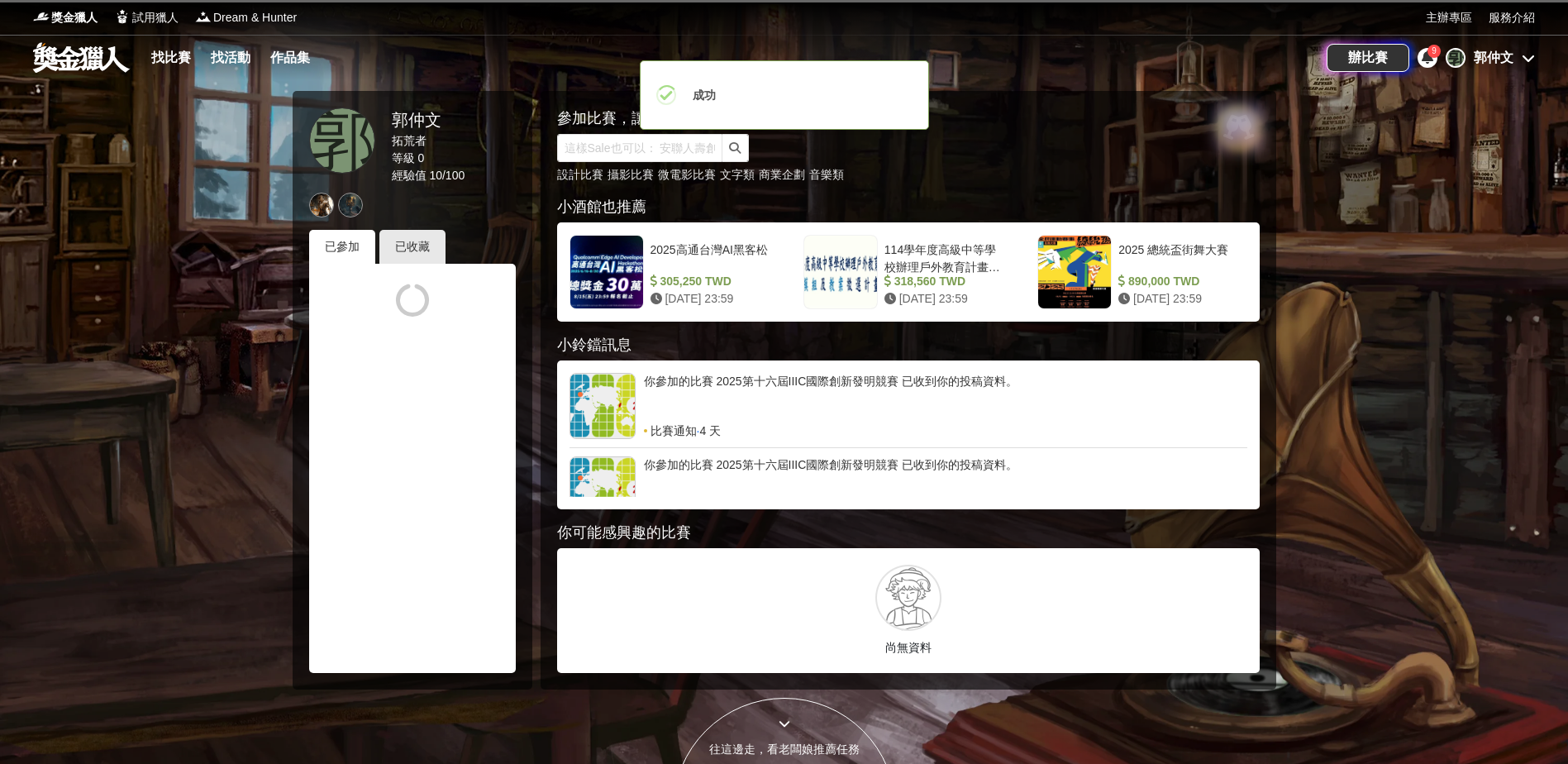
click at [1513, 57] on div "郭仲文" at bounding box center [1493, 58] width 39 height 20
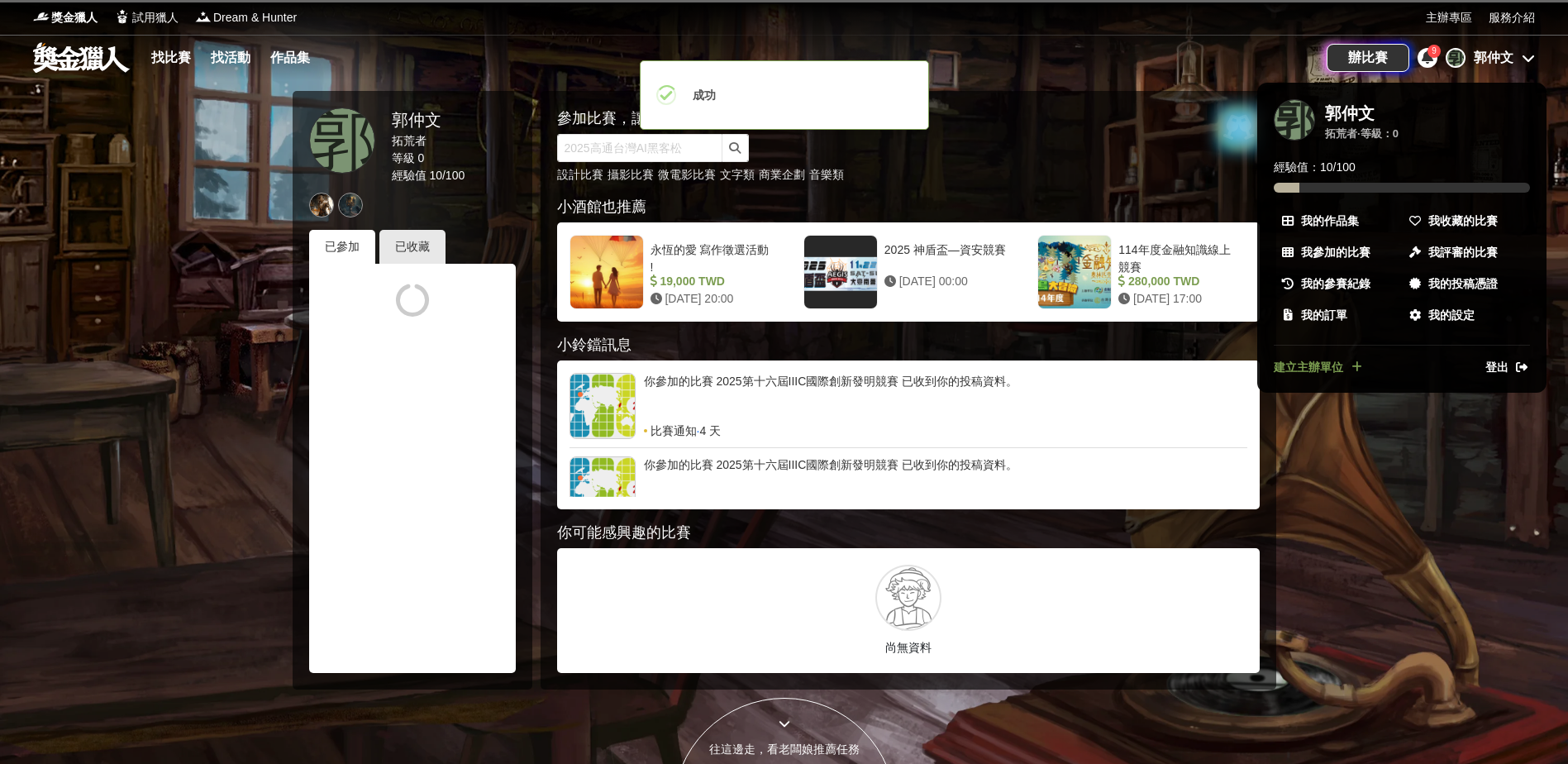
click at [779, 80] on div "× 成功 OK No Cancel" at bounding box center [785, 95] width 290 height 69
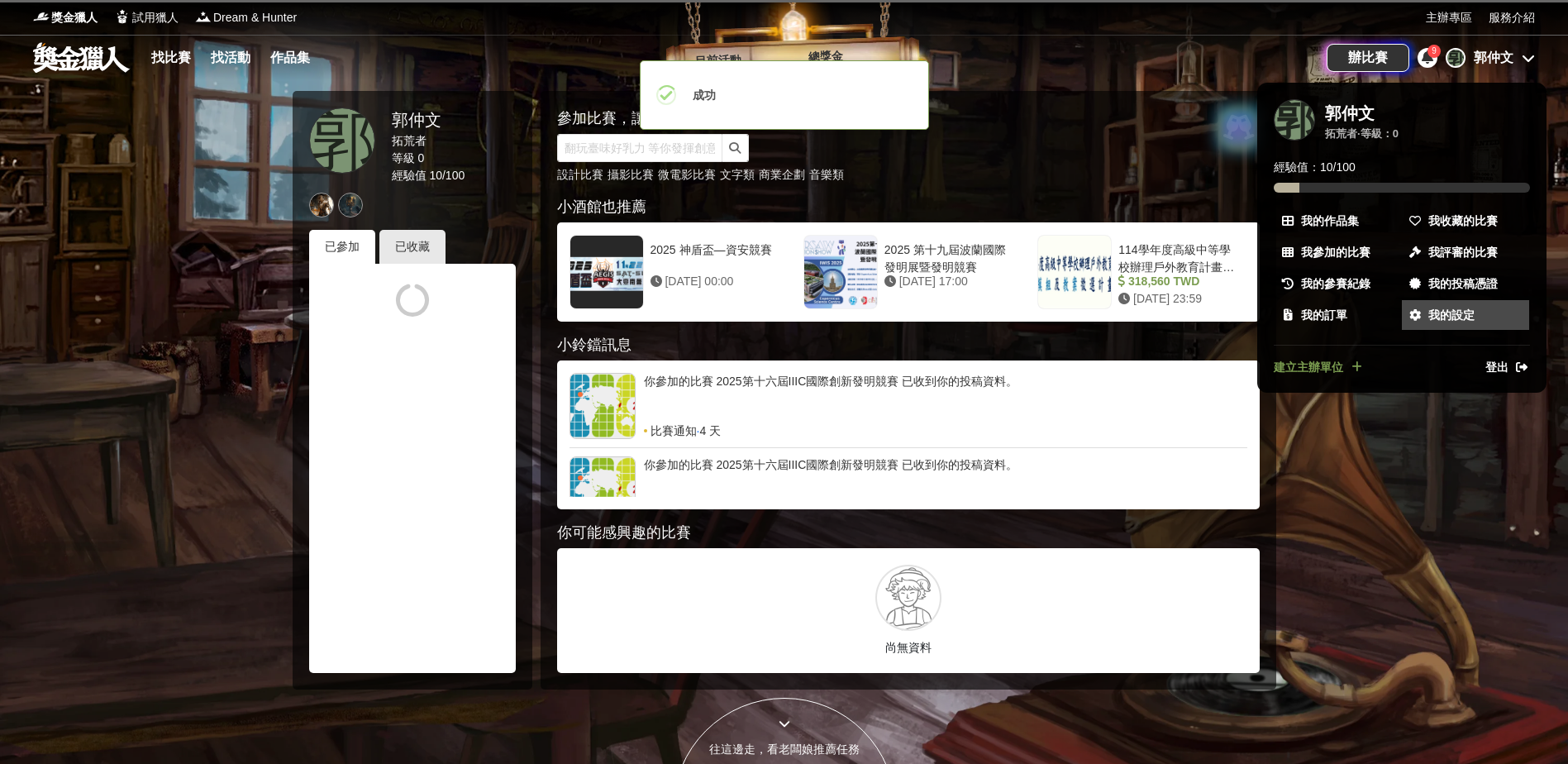
click at [1422, 306] on link "我的設定" at bounding box center [1466, 315] width 127 height 30
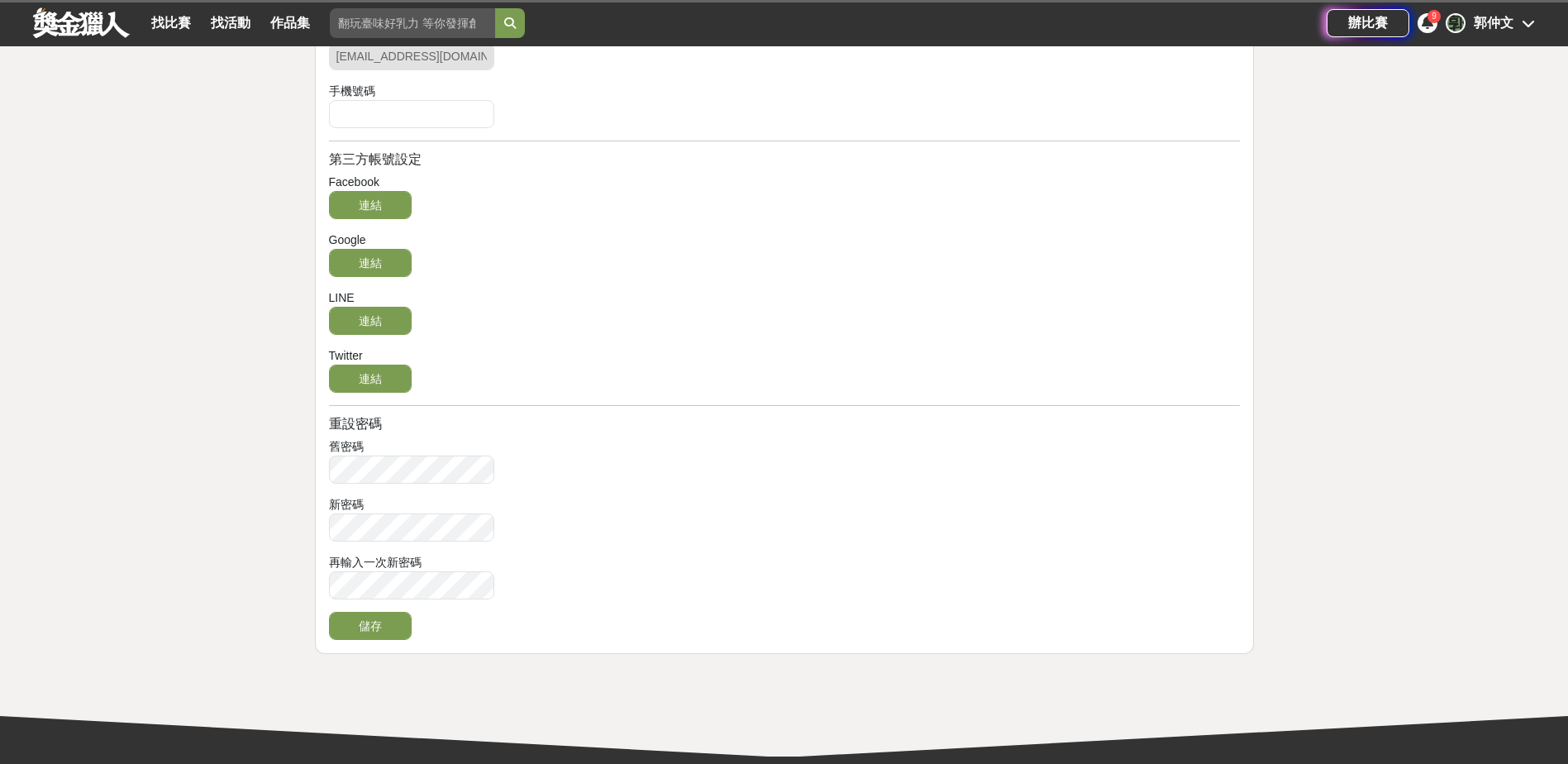
scroll to position [83, 0]
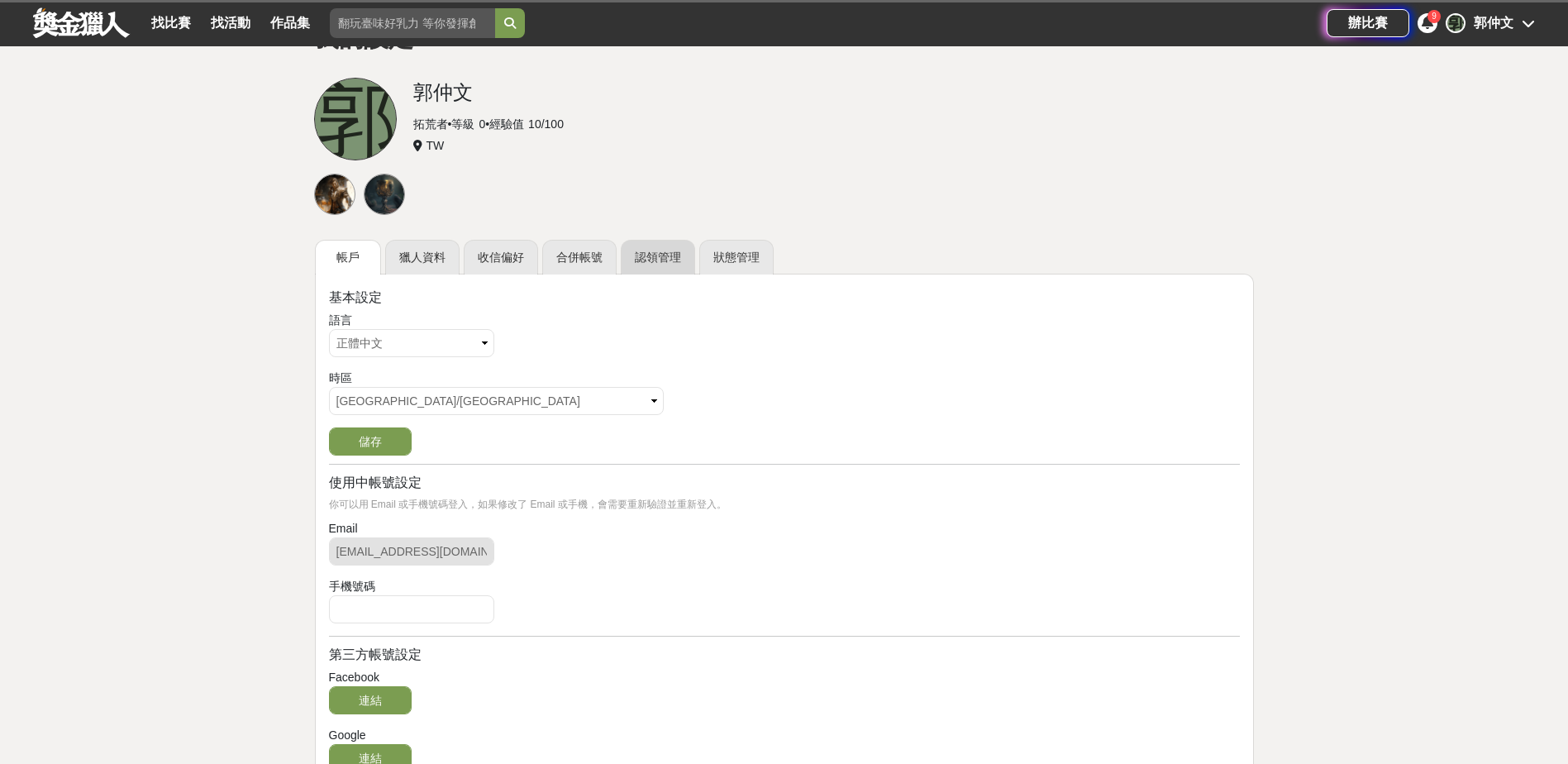
click at [633, 263] on link "認領管理" at bounding box center [658, 257] width 74 height 34
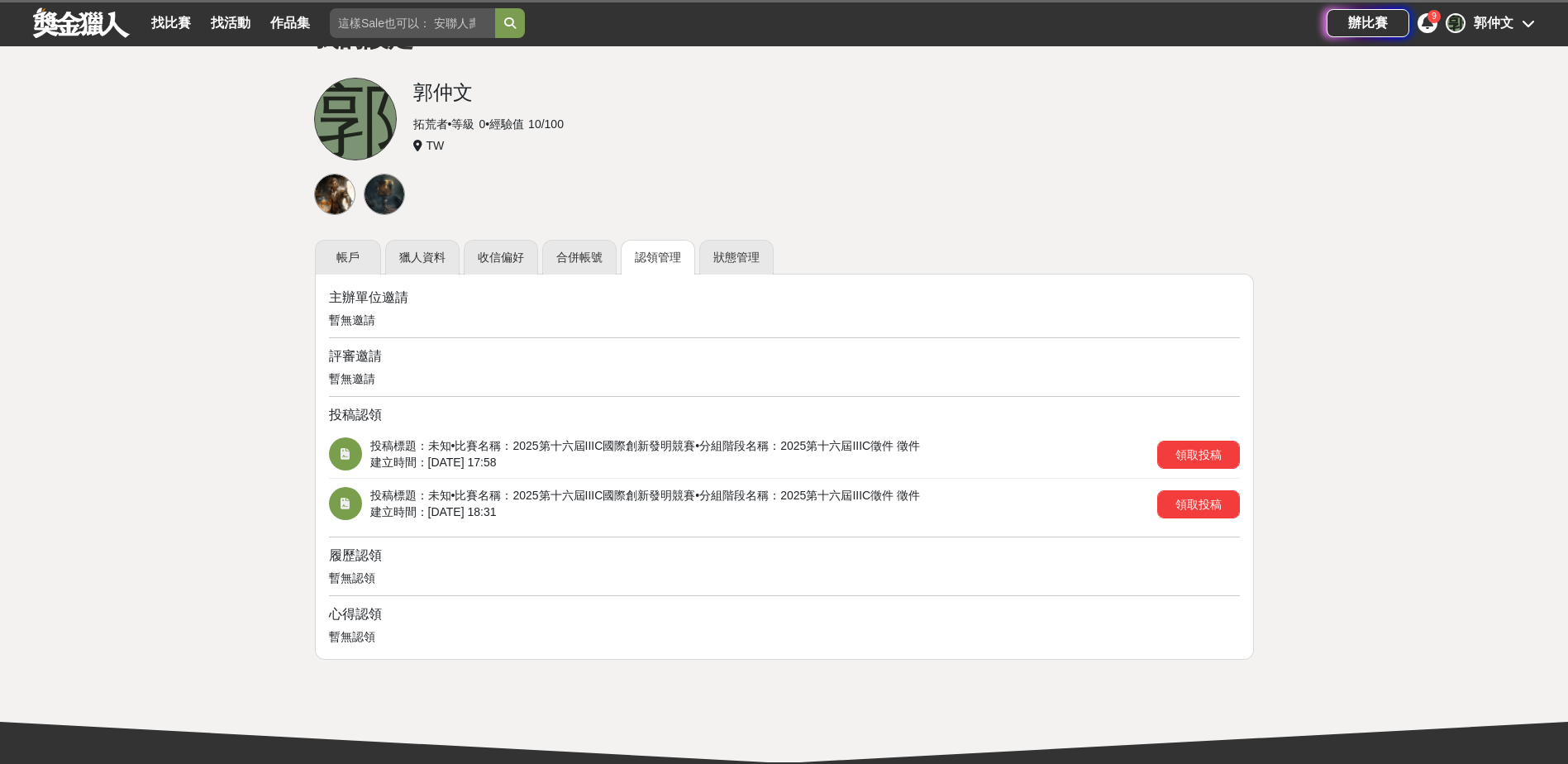
click at [1427, 15] on div "9" at bounding box center [1427, 23] width 20 height 20
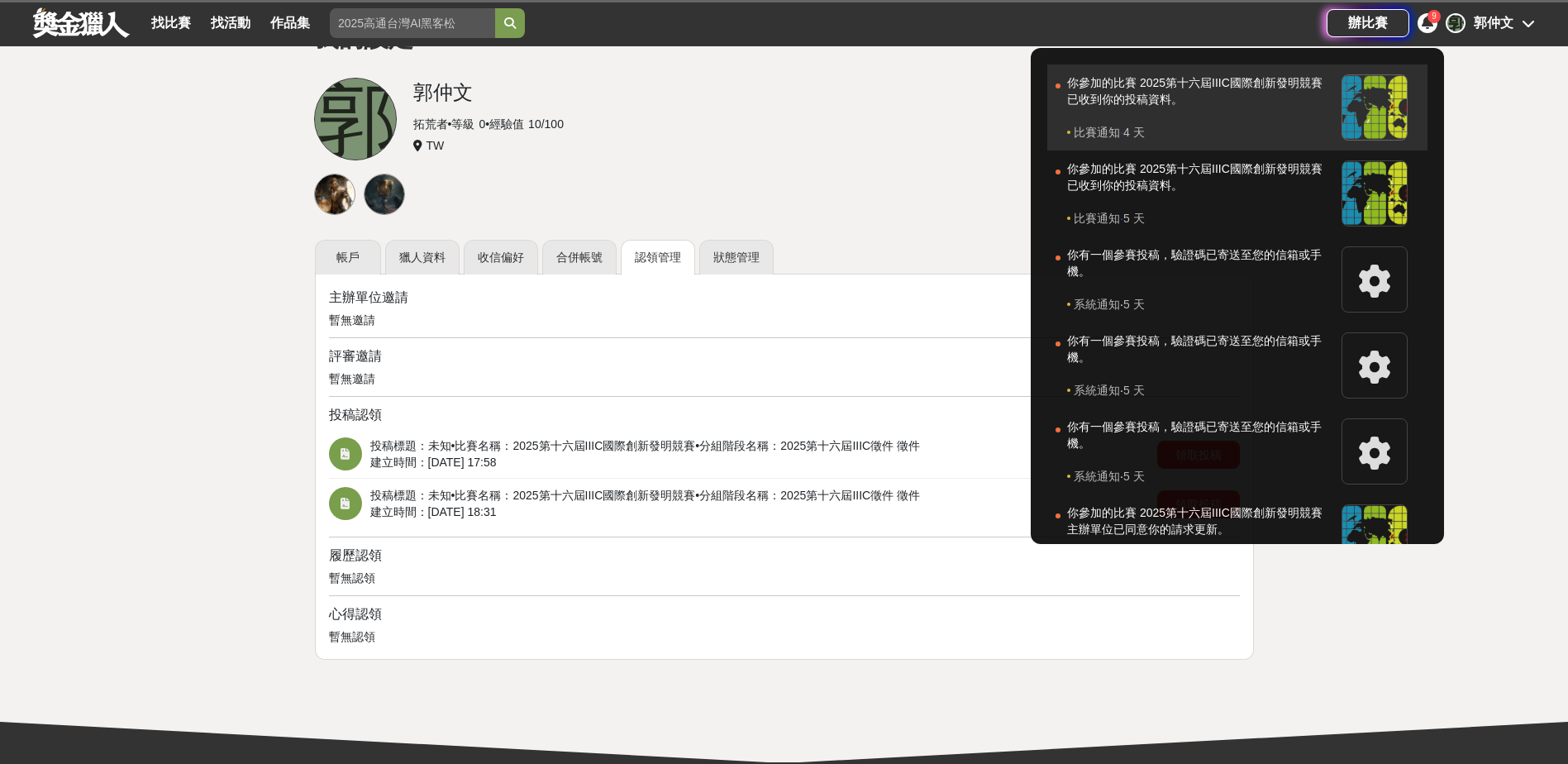
click at [1278, 105] on div "你參加的比賽 2025第十六屆IIIC國際創新發明競賽 已收到你的投稿資料。" at bounding box center [1200, 99] width 266 height 49
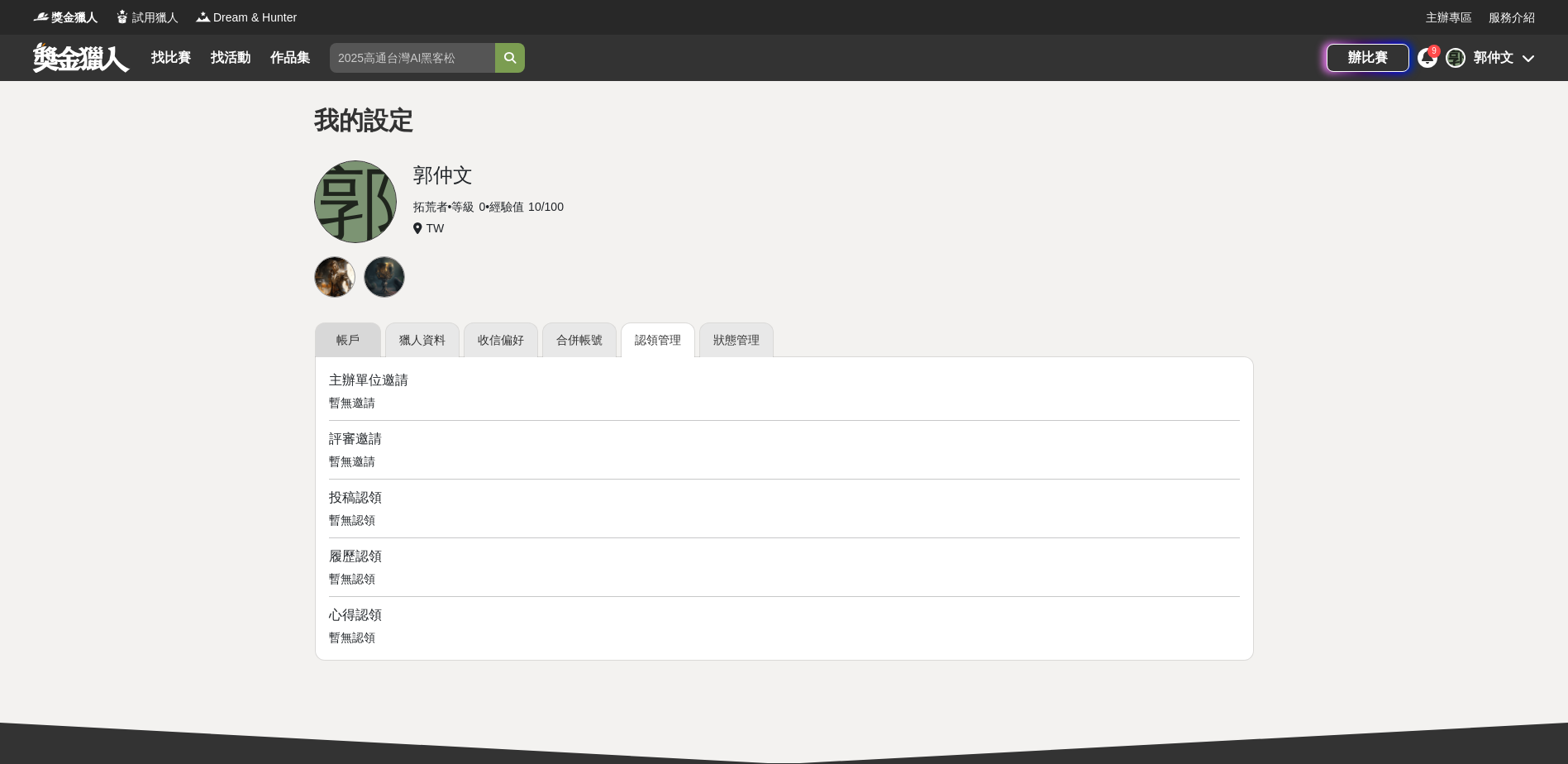
click at [358, 340] on link "帳戶" at bounding box center [347, 339] width 66 height 34
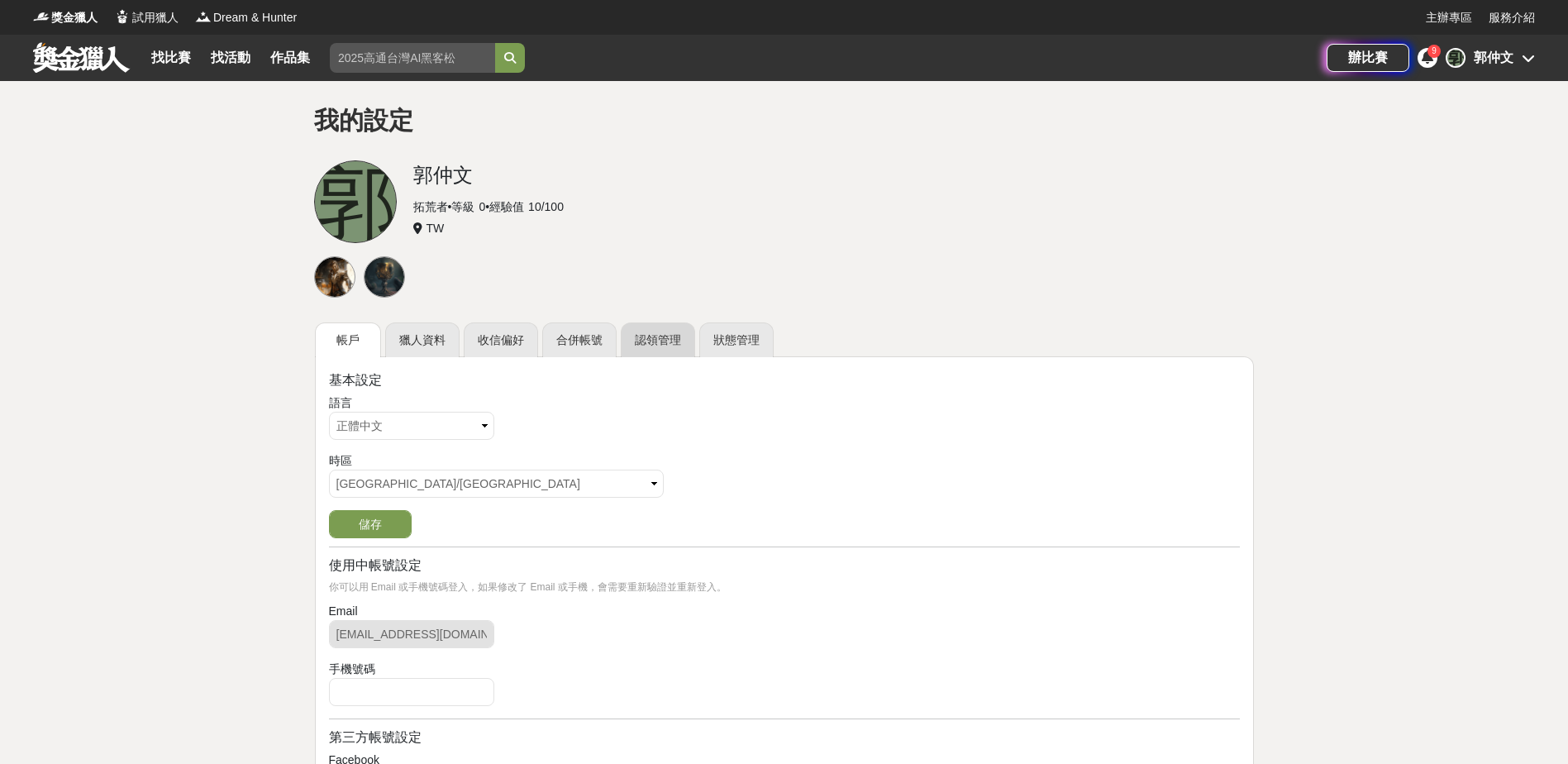
click at [652, 327] on link "認領管理" at bounding box center [658, 339] width 74 height 34
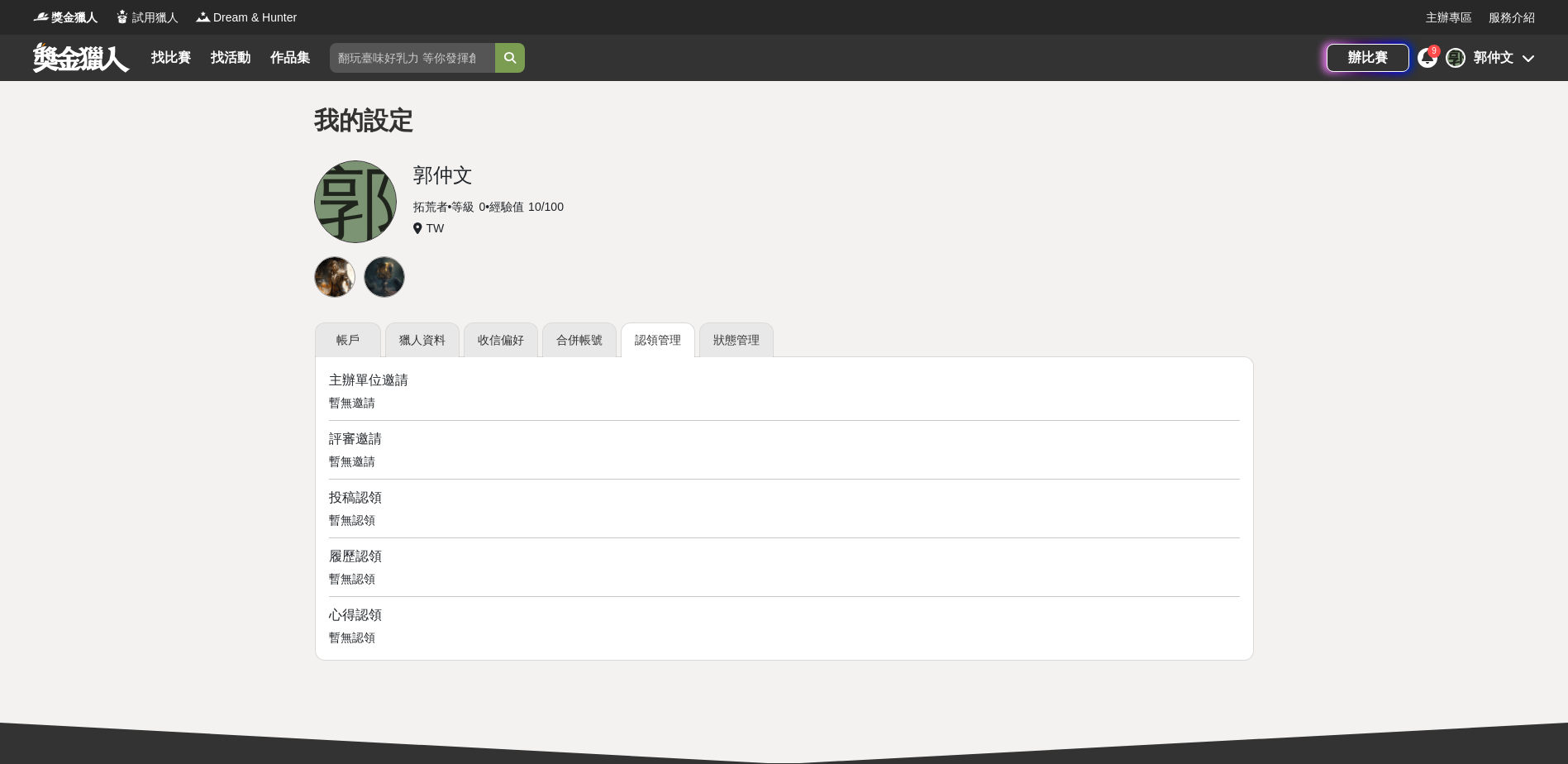
click at [78, 58] on link at bounding box center [82, 57] width 100 height 32
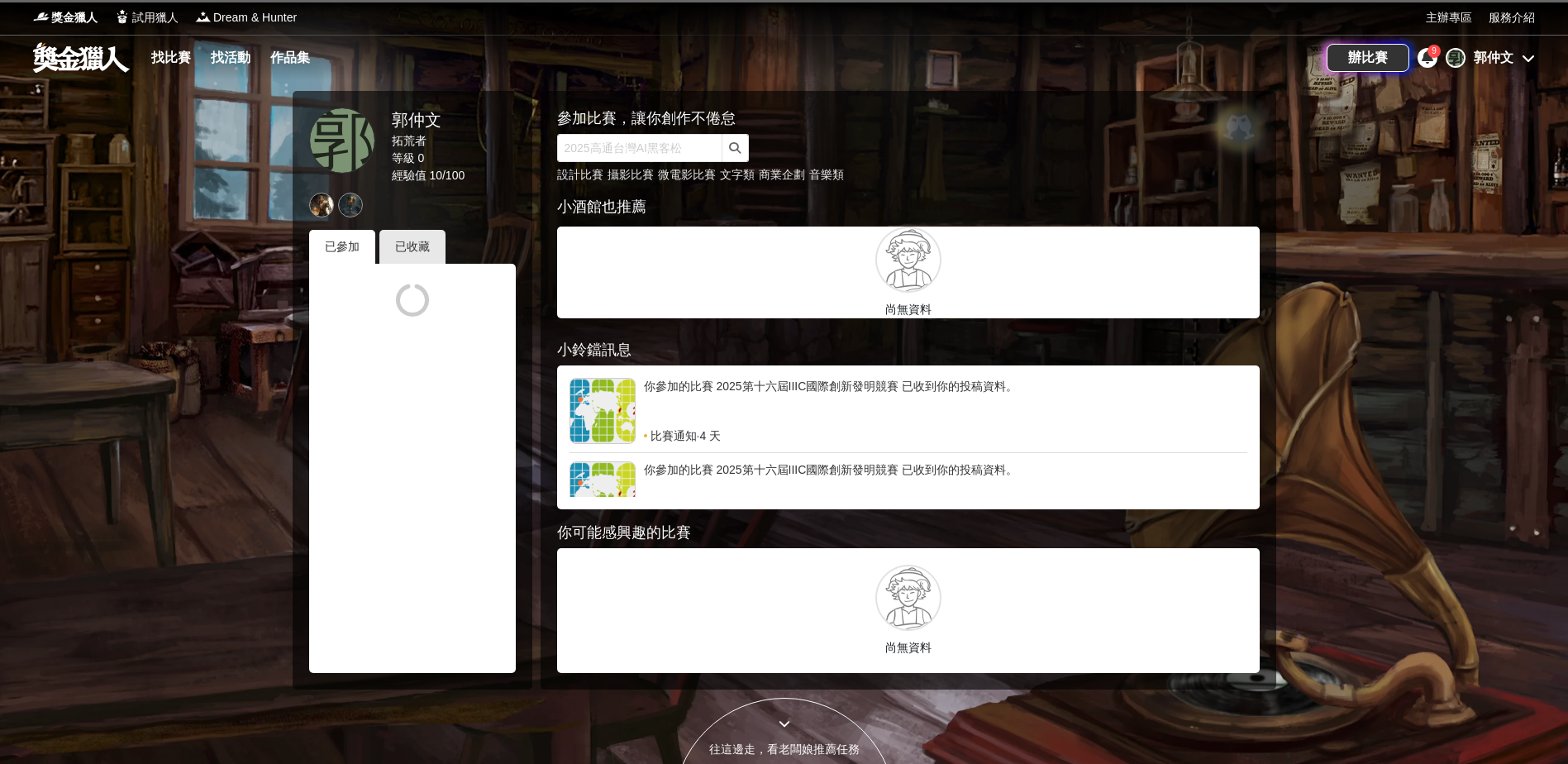
click at [846, 413] on div "你參加的比賽 2025第十六屆IIIC國際創新發明競賽 已收到你的投稿資料。" at bounding box center [945, 402] width 603 height 49
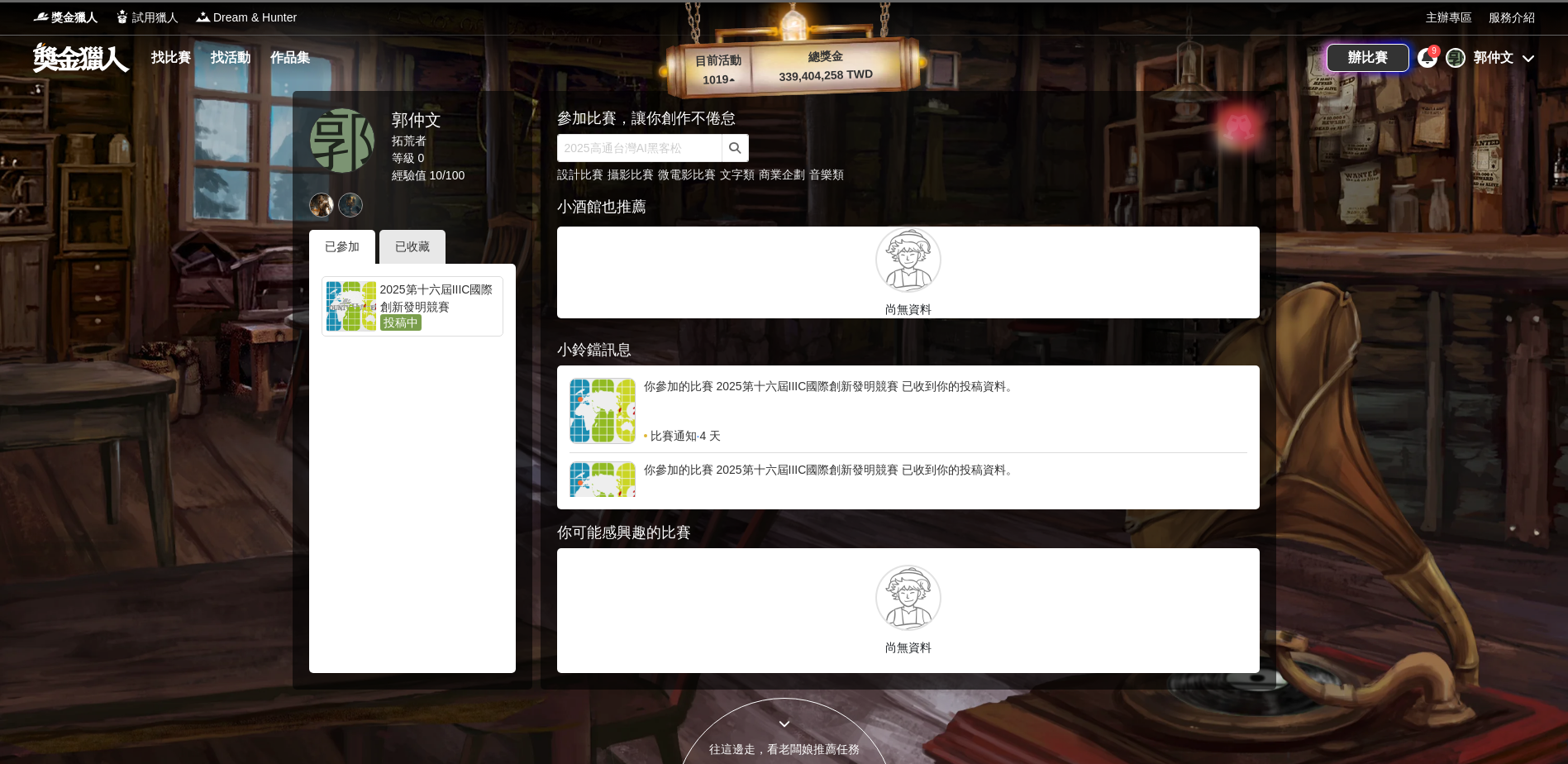
click at [440, 305] on div "2025第十六屆IIIC國際創新發明競賽" at bounding box center [438, 298] width 118 height 33
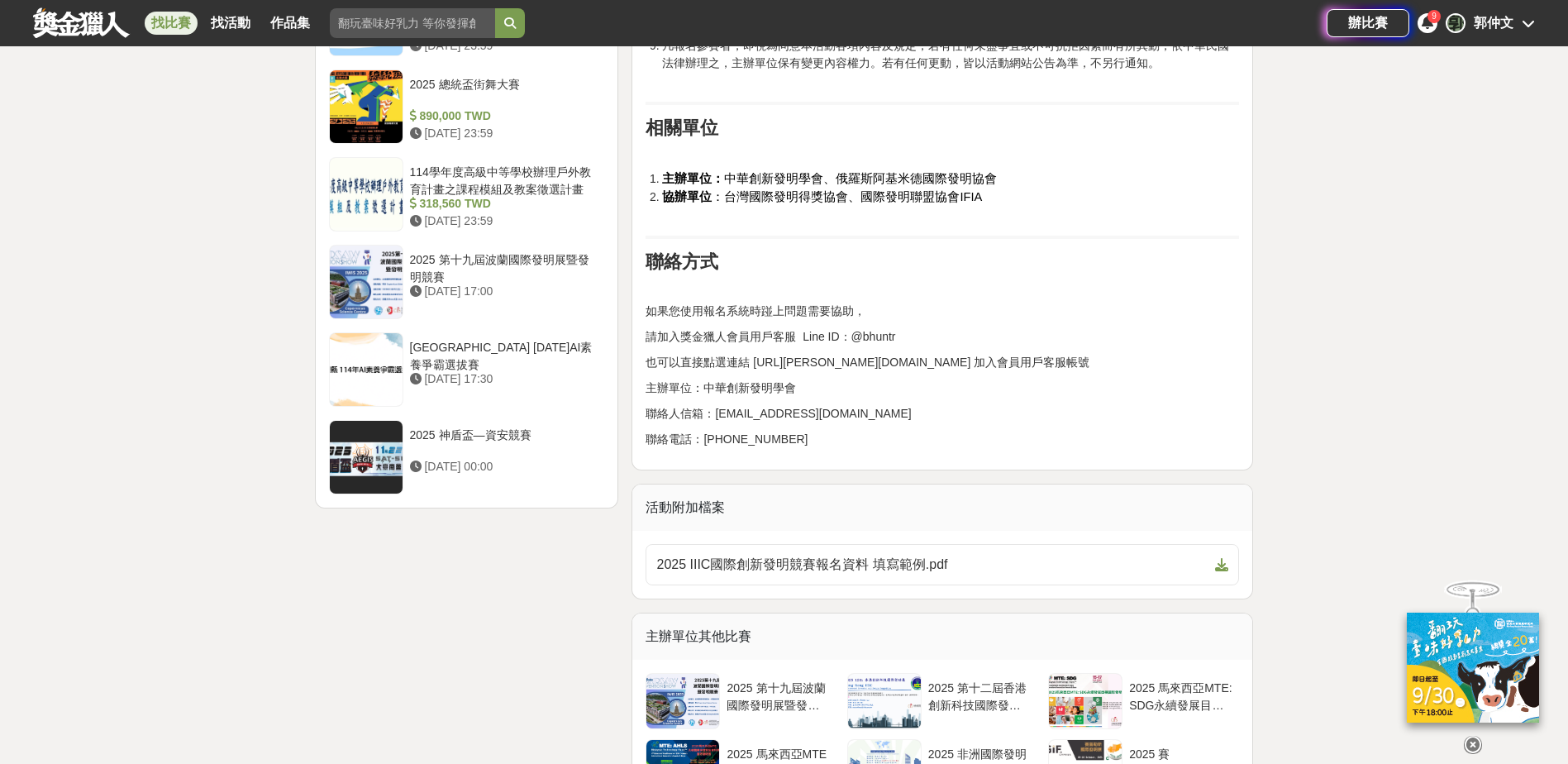
scroll to position [2150, 0]
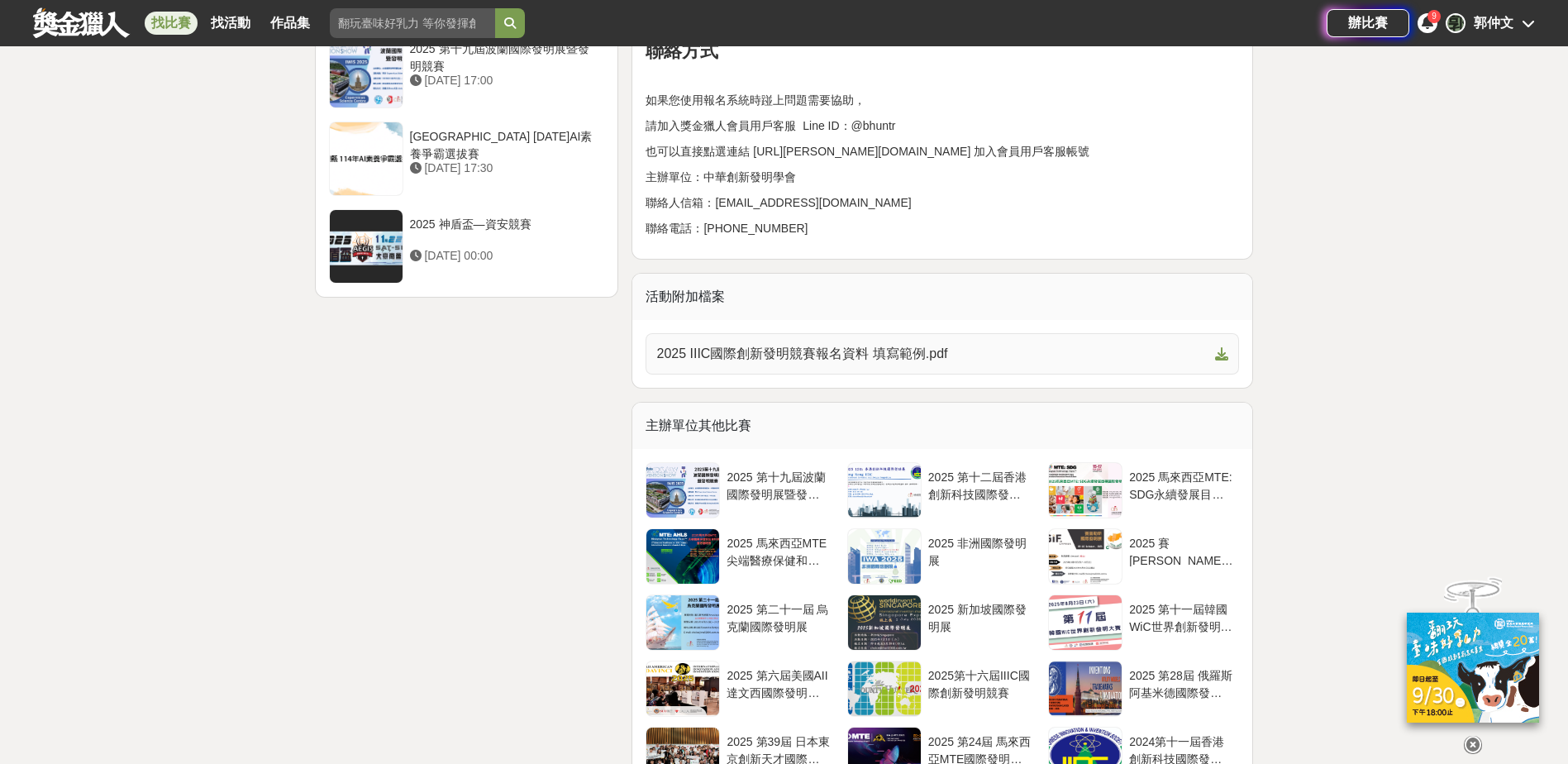
click at [813, 344] on span "2025 IIIC國際創新發明競賽報名資料 填寫範例.pdf" at bounding box center [932, 354] width 552 height 20
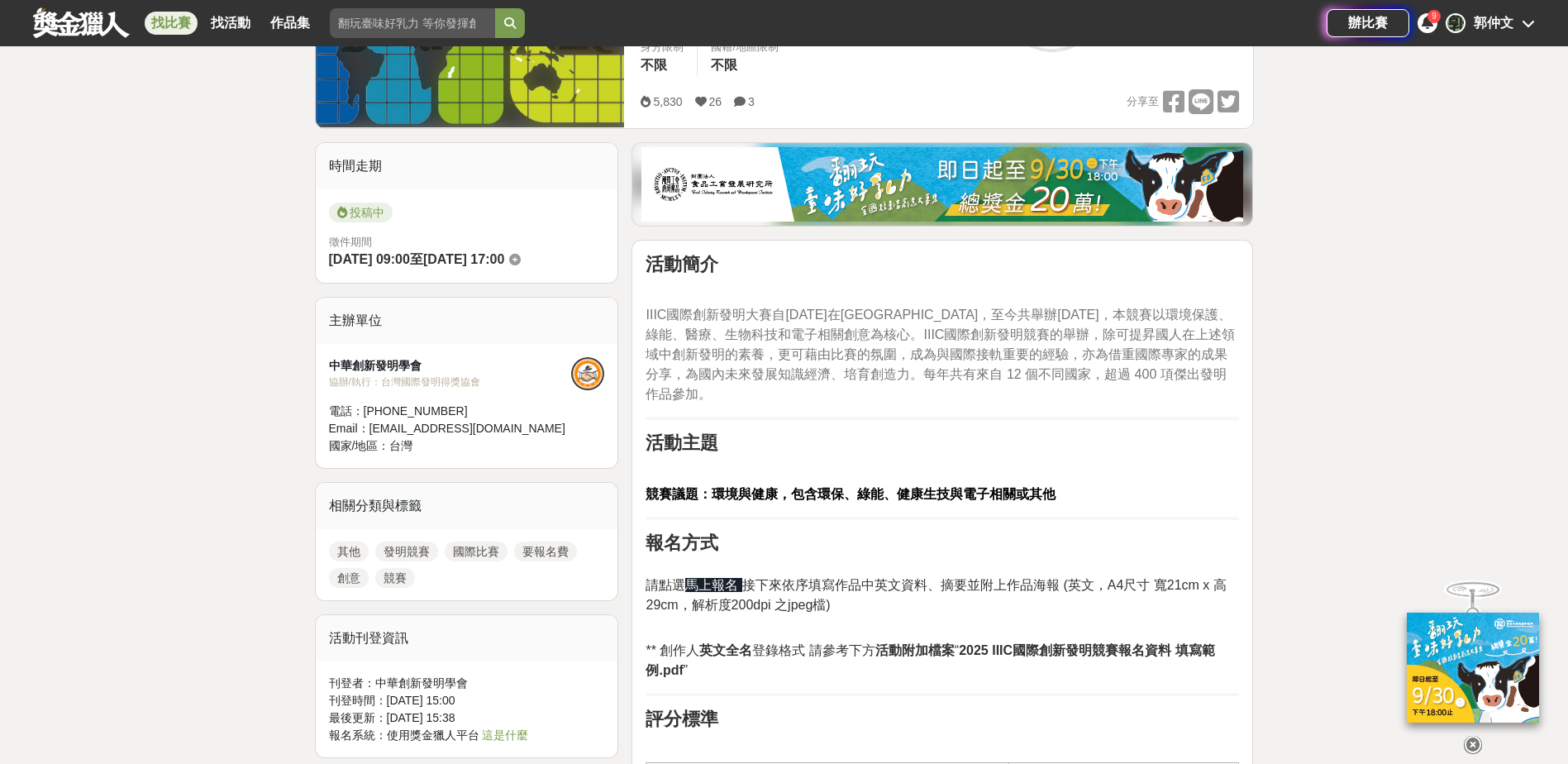
scroll to position [166, 0]
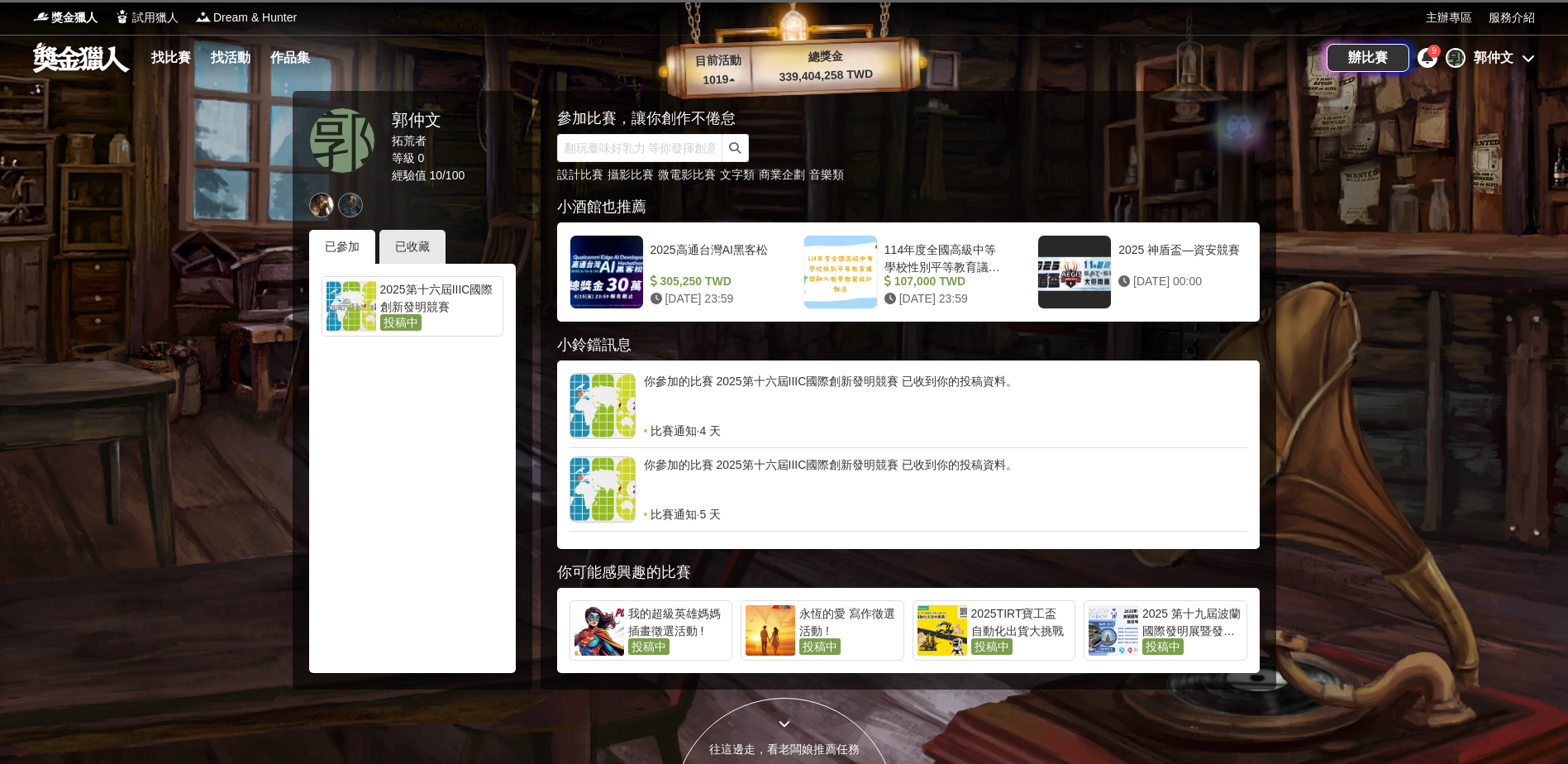
click at [740, 403] on div "你參加的比賽 2025第十六屆IIIC國際創新發明競賽 已收到你的投稿資料。" at bounding box center [945, 397] width 603 height 49
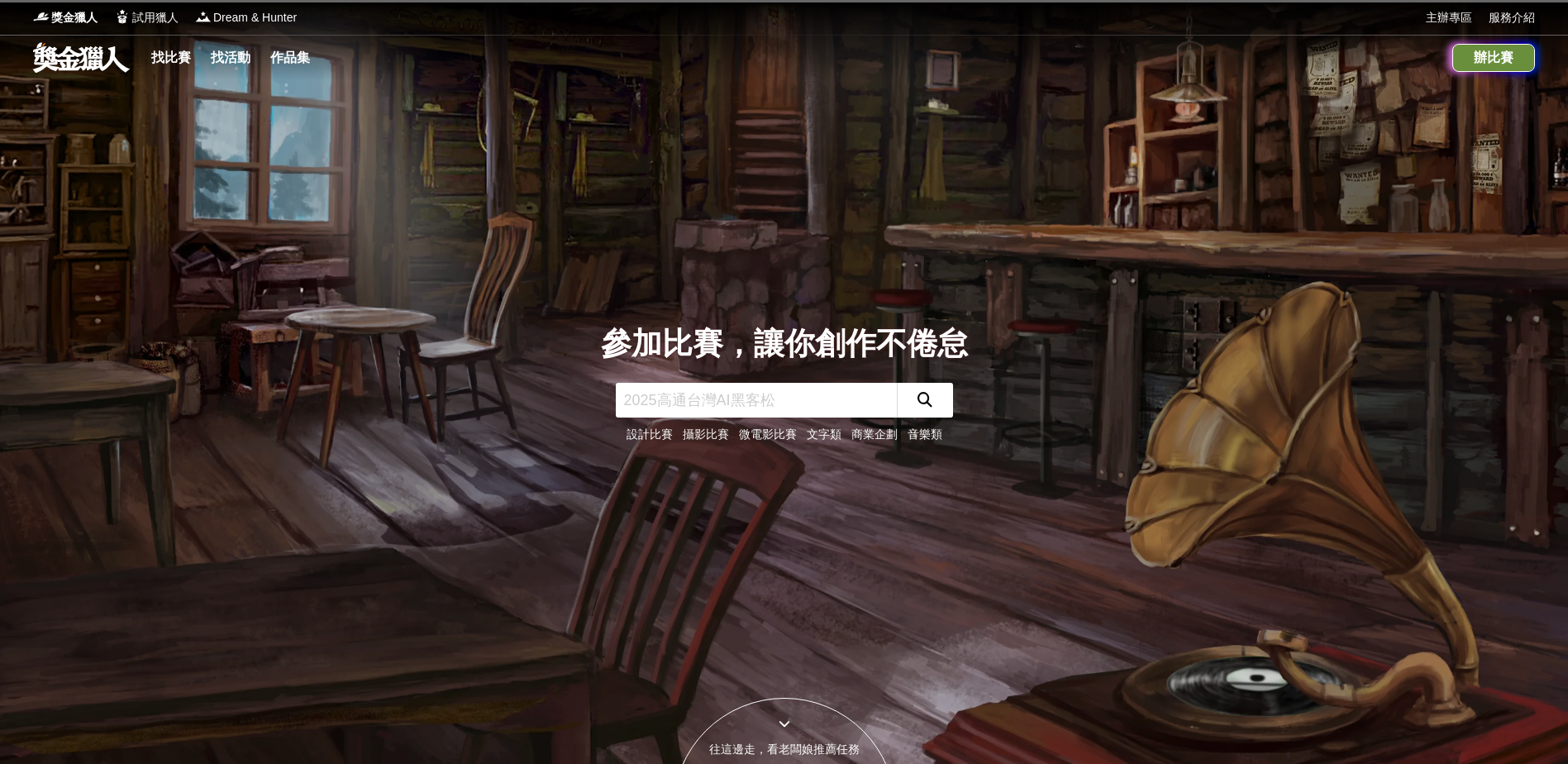
click at [1506, 46] on div "辦比賽" at bounding box center [1494, 58] width 83 height 28
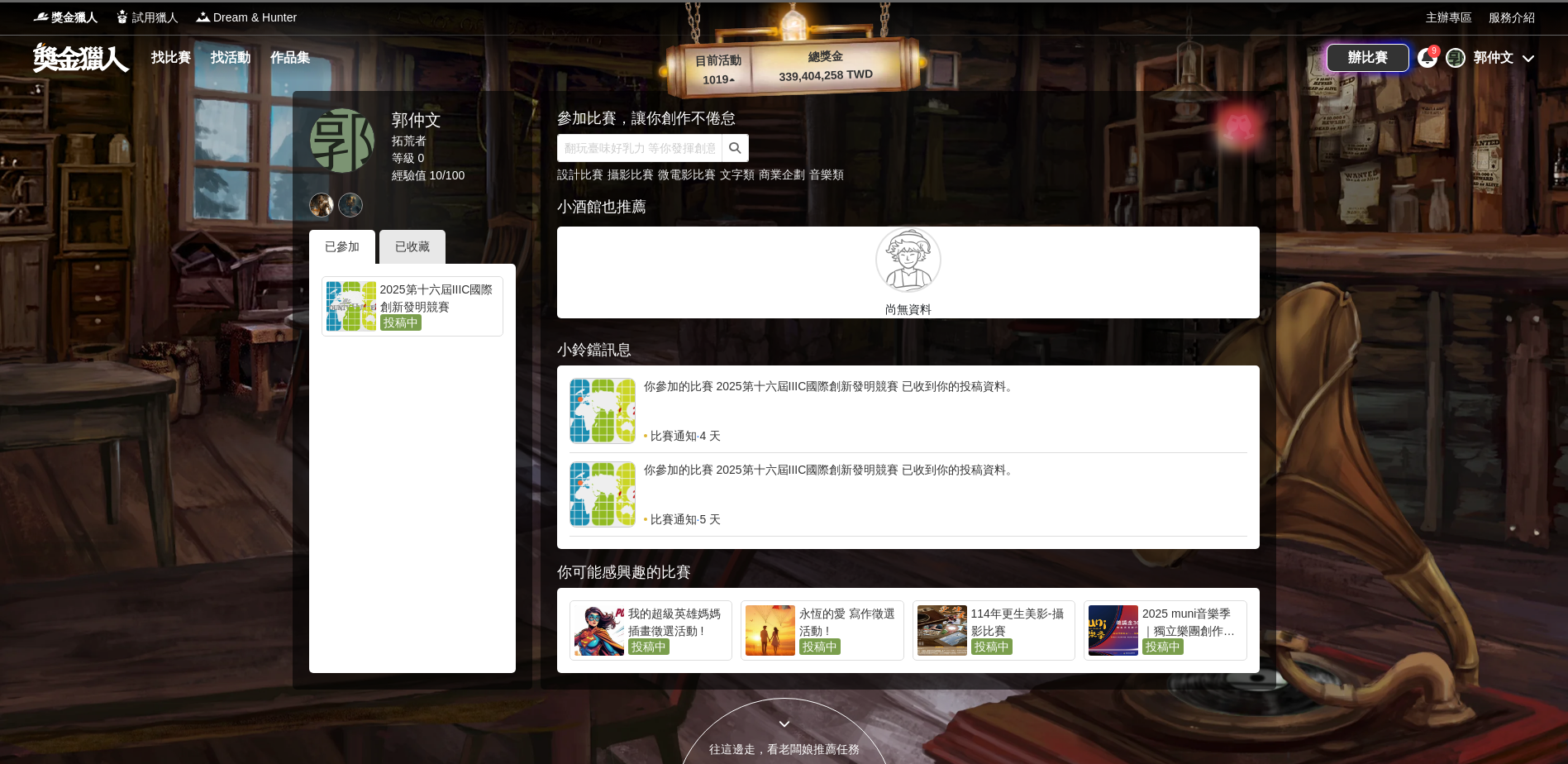
click at [1432, 46] on span "9" at bounding box center [1434, 50] width 5 height 9
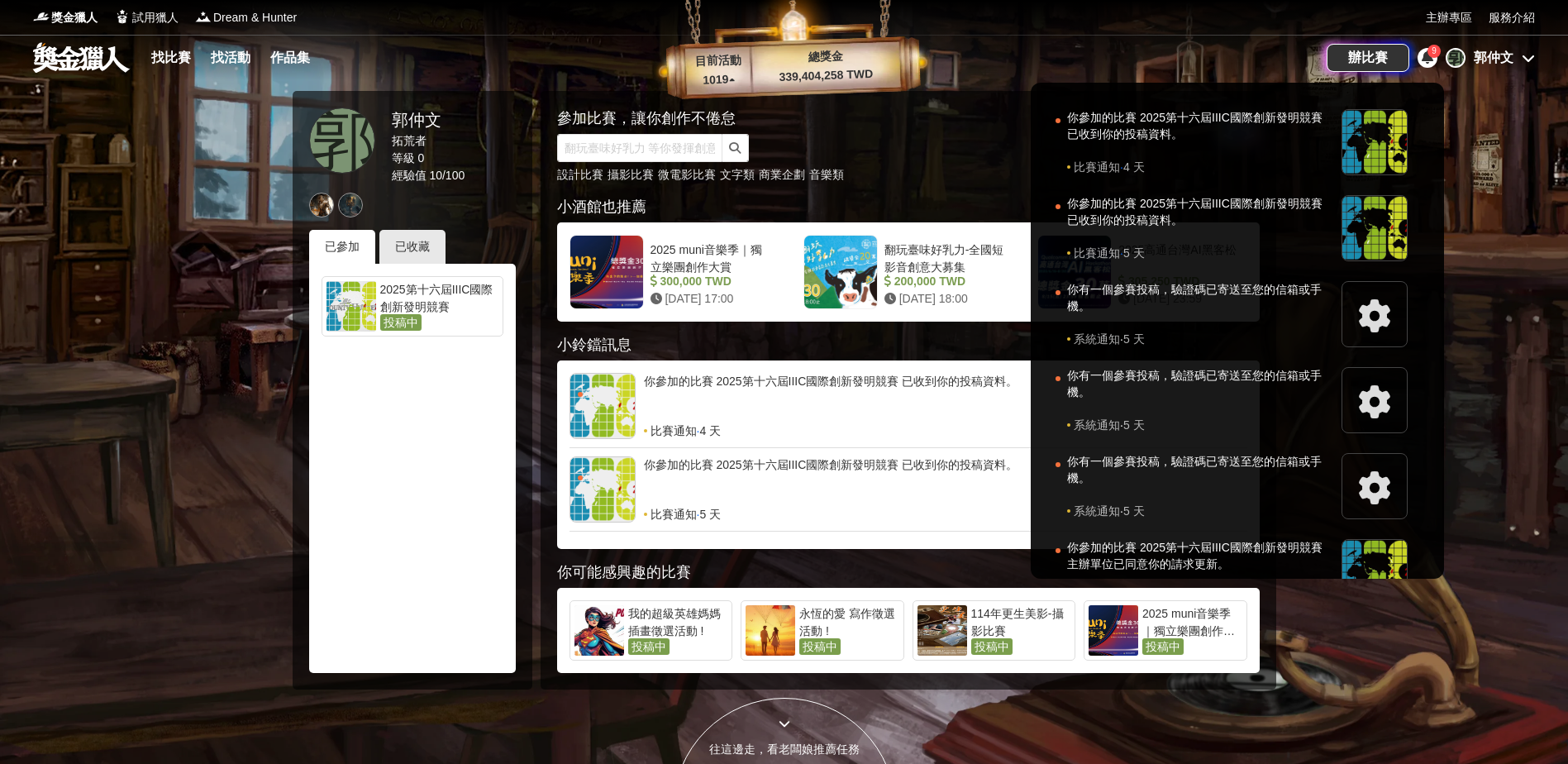
click at [148, 364] on div at bounding box center [784, 382] width 1568 height 764
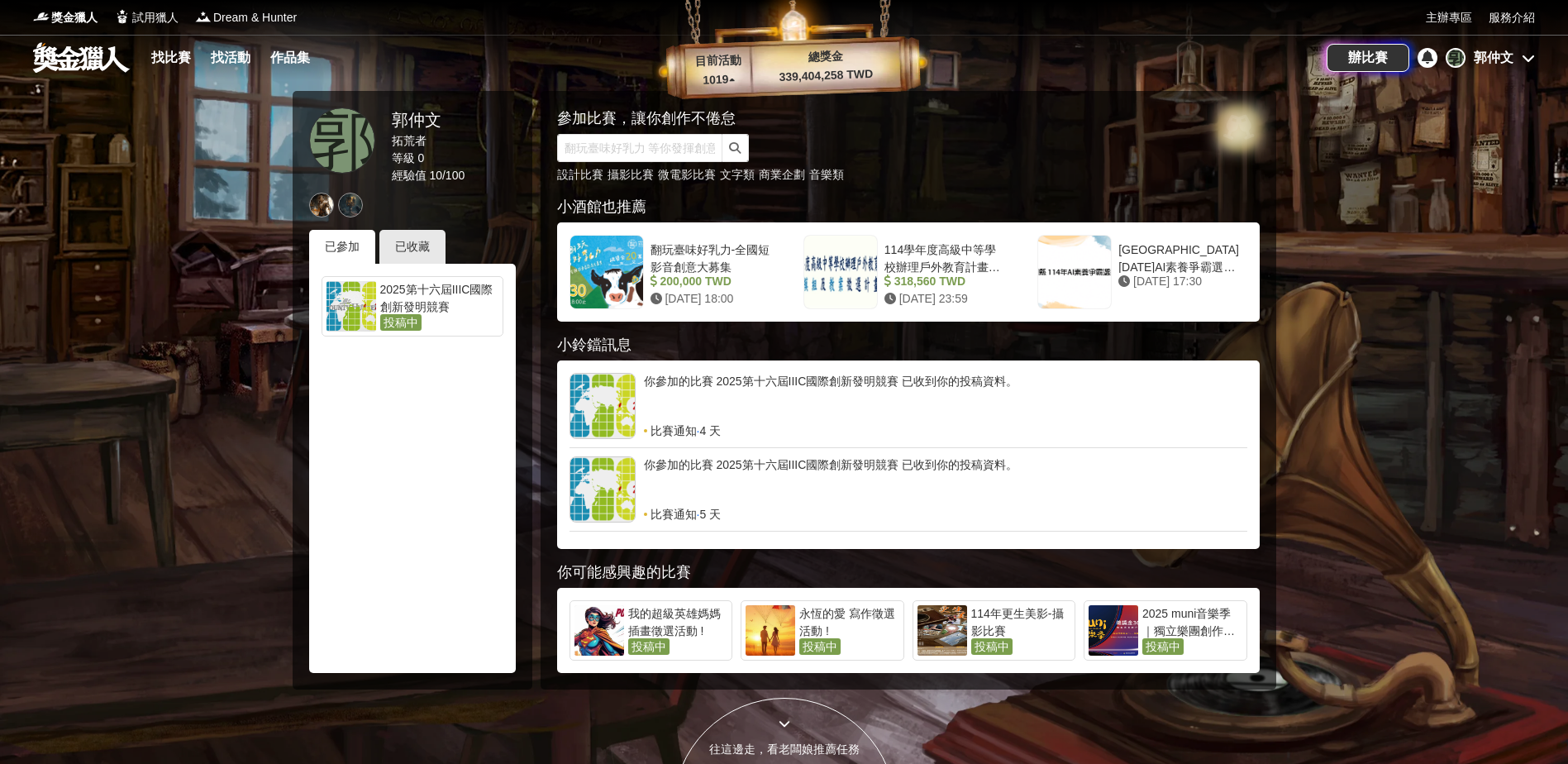
click at [1502, 51] on div "郭仲文" at bounding box center [1493, 58] width 39 height 20
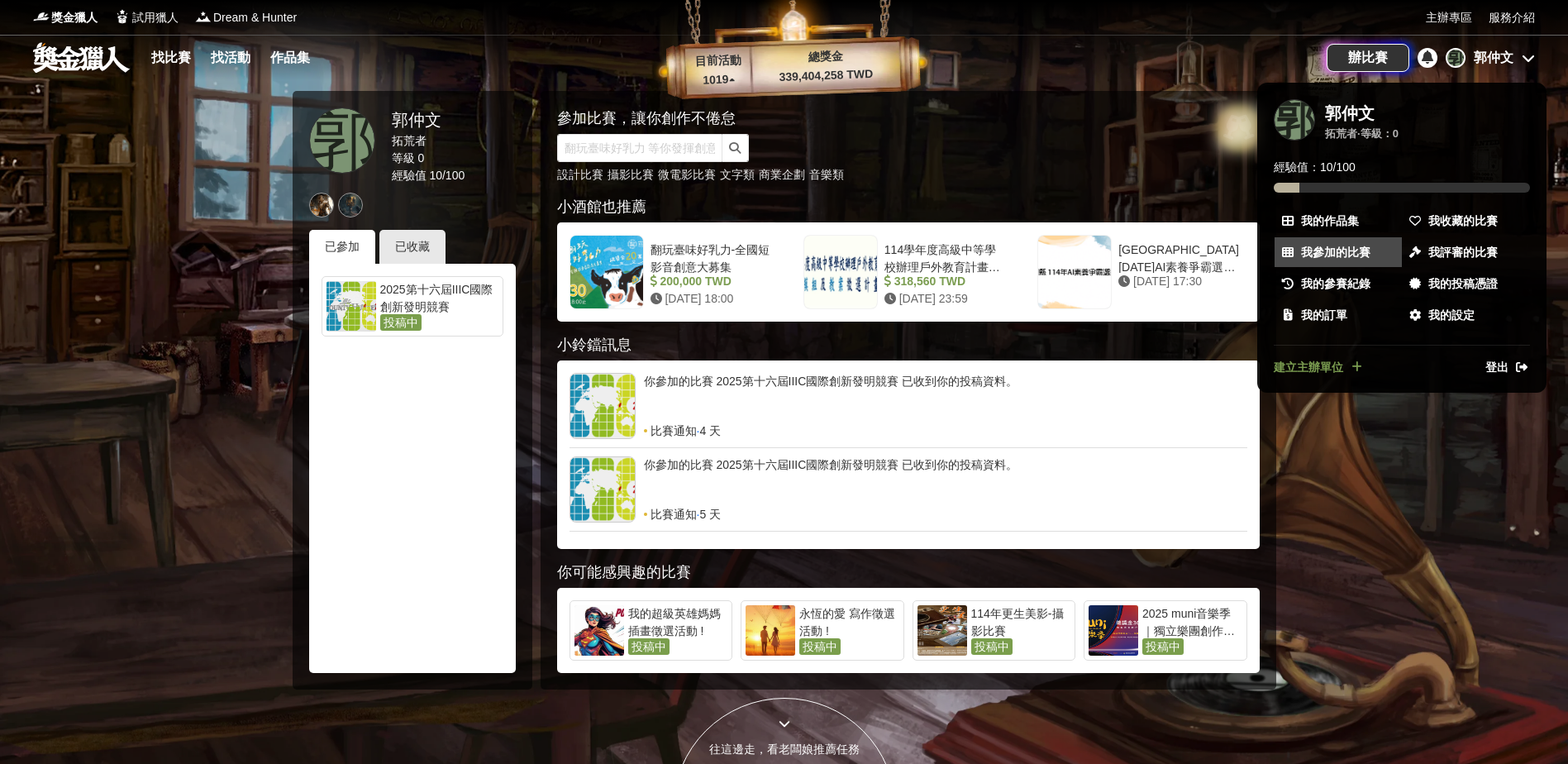
click at [1376, 254] on link "我參加的比賽" at bounding box center [1338, 253] width 127 height 30
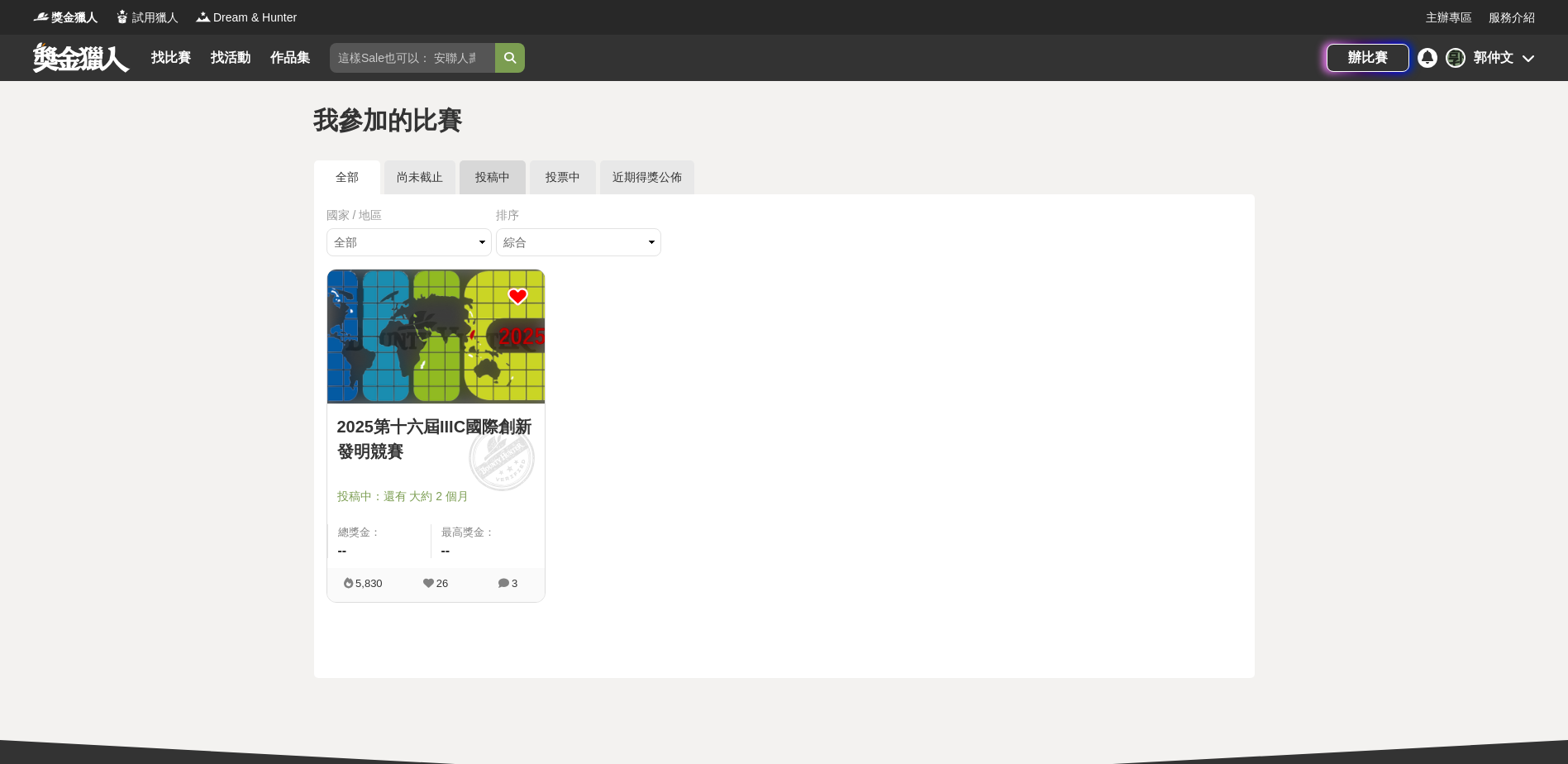
click at [474, 180] on link "投稿中" at bounding box center [492, 177] width 66 height 34
click at [469, 358] on img at bounding box center [436, 336] width 218 height 134
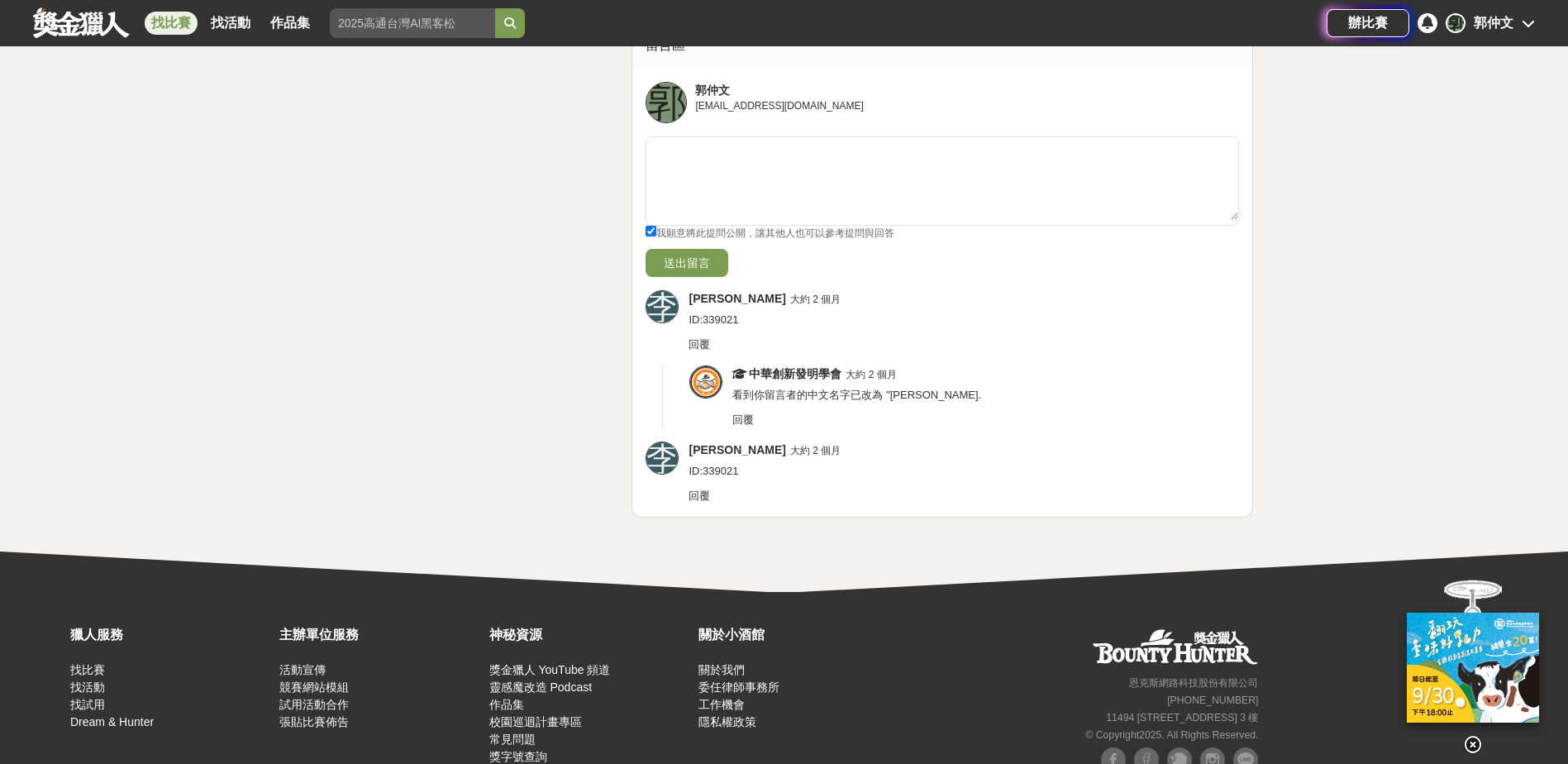
scroll to position [3307, 0]
